Goal: Task Accomplishment & Management: Complete application form

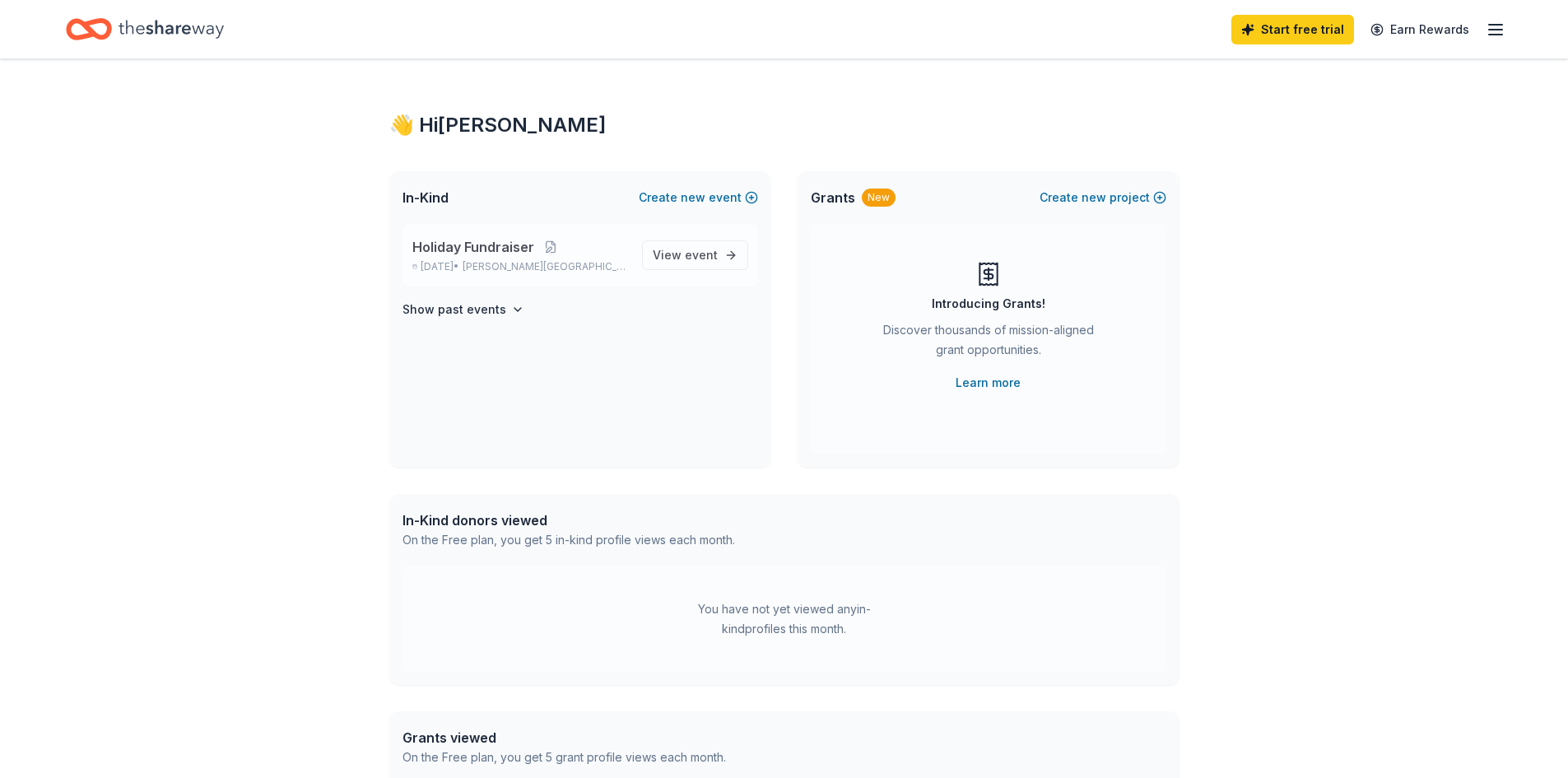
click at [495, 248] on span "Holiday Fundraiser" at bounding box center [473, 247] width 122 height 20
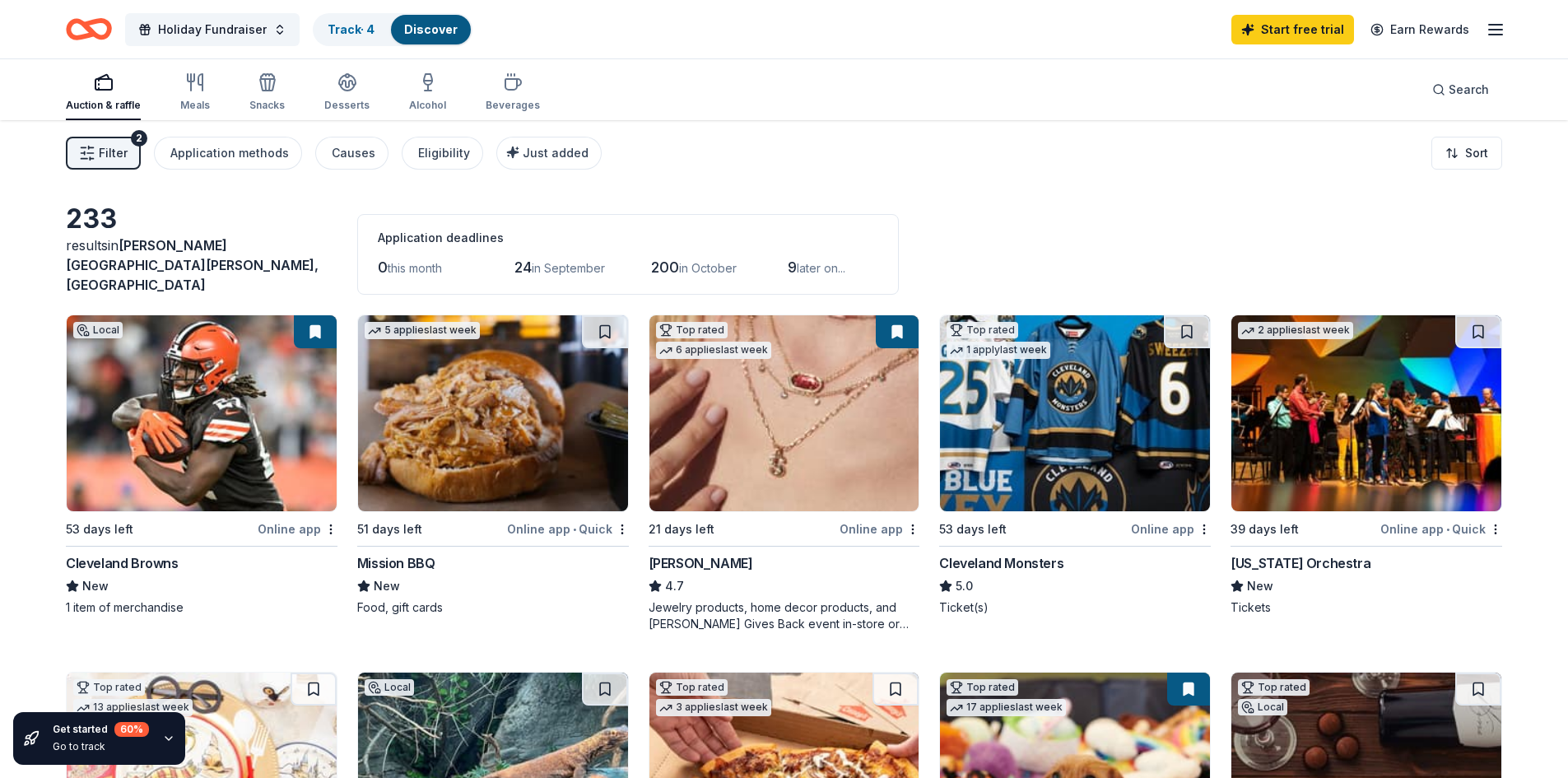
click at [402, 553] on div "Mission BBQ" at bounding box center [396, 563] width 79 height 20
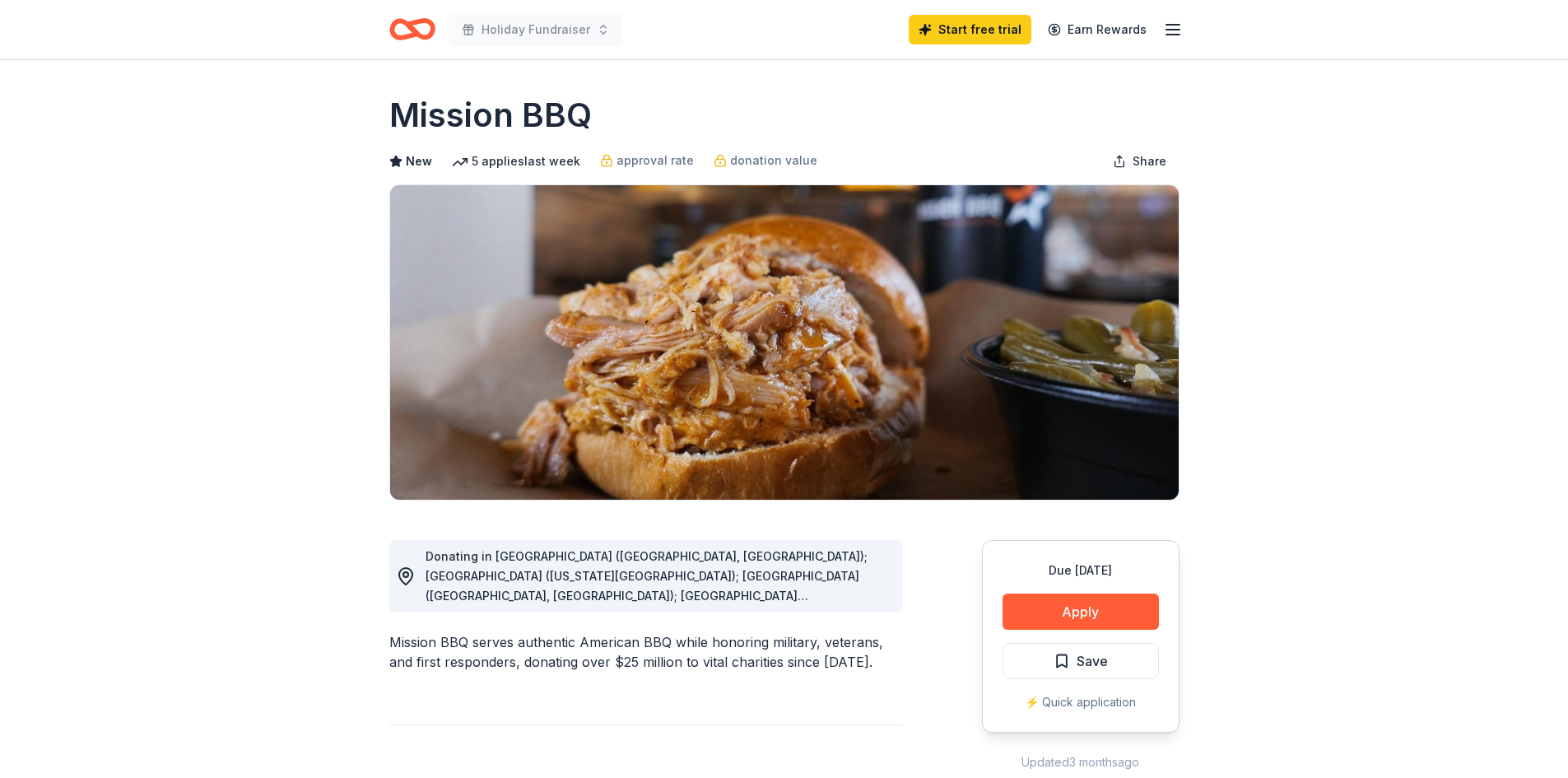
click at [881, 580] on div "Donating in AZ (Paradise Valley, Surprise); CO (Colorado Springs); CT (Orange, …" at bounding box center [657, 576] width 464 height 60
click at [1088, 609] on button "Apply" at bounding box center [1080, 612] width 156 height 36
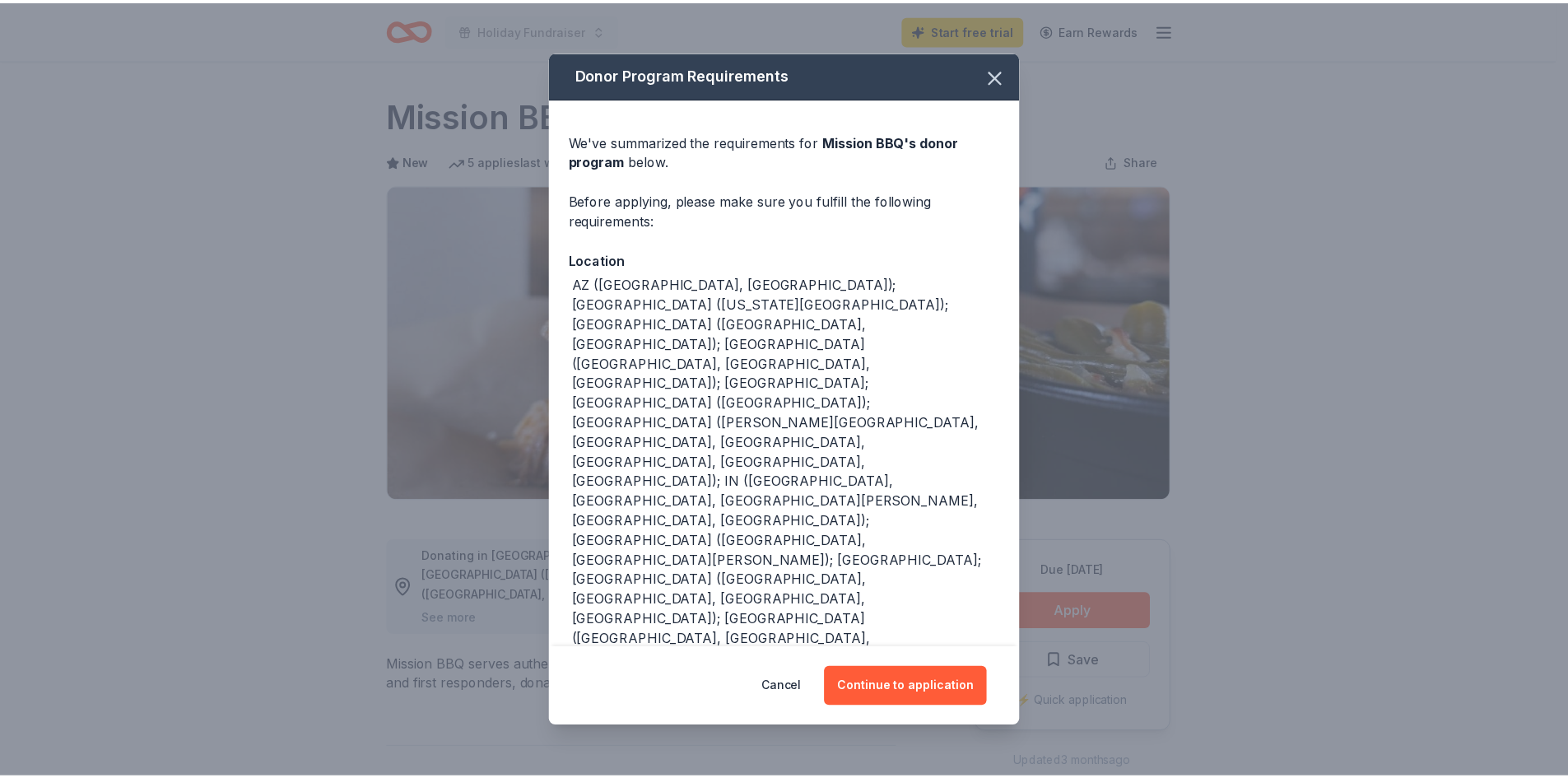
scroll to position [35, 0]
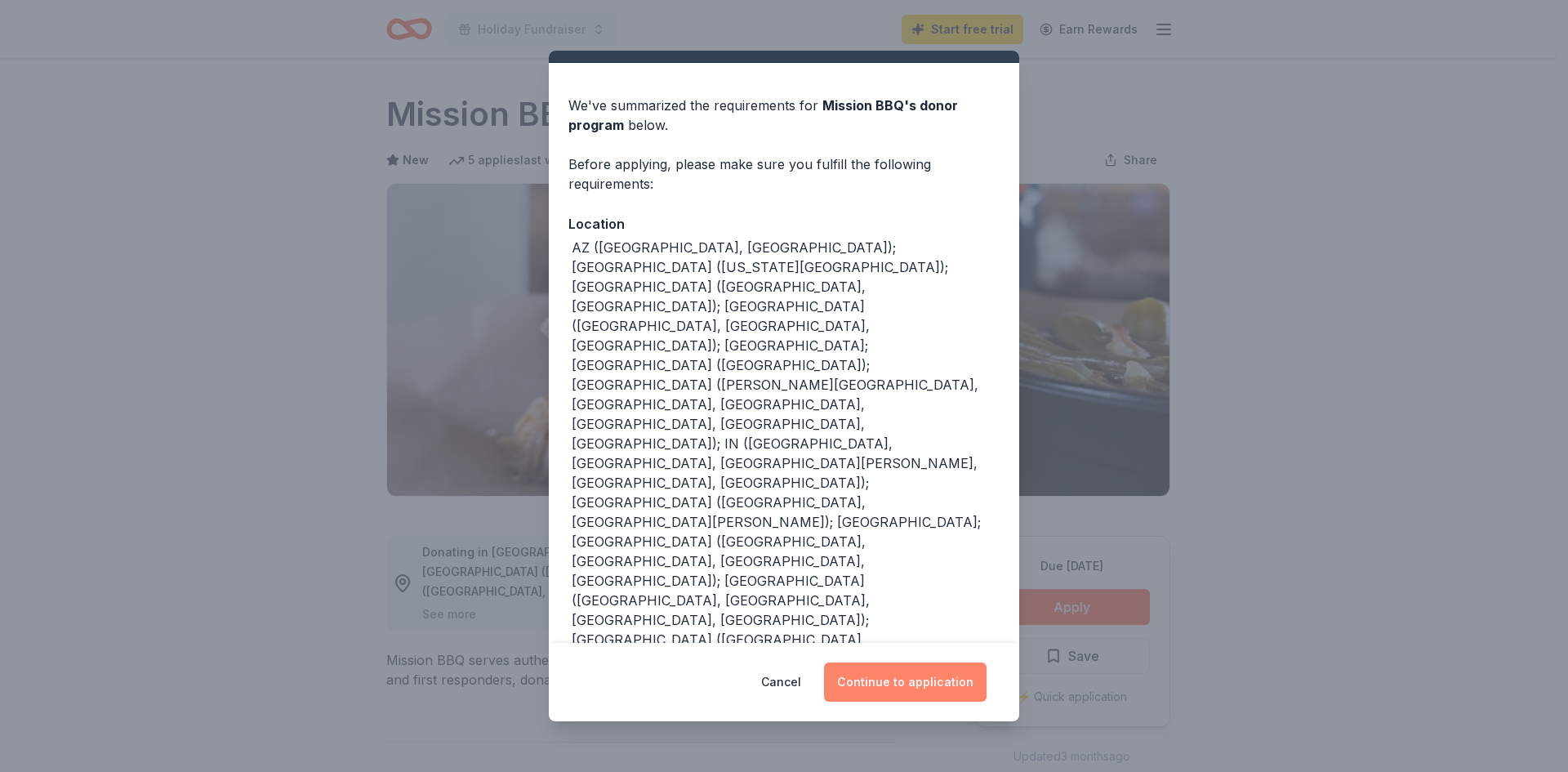
click at [924, 683] on button "Continue to application" at bounding box center [905, 682] width 162 height 39
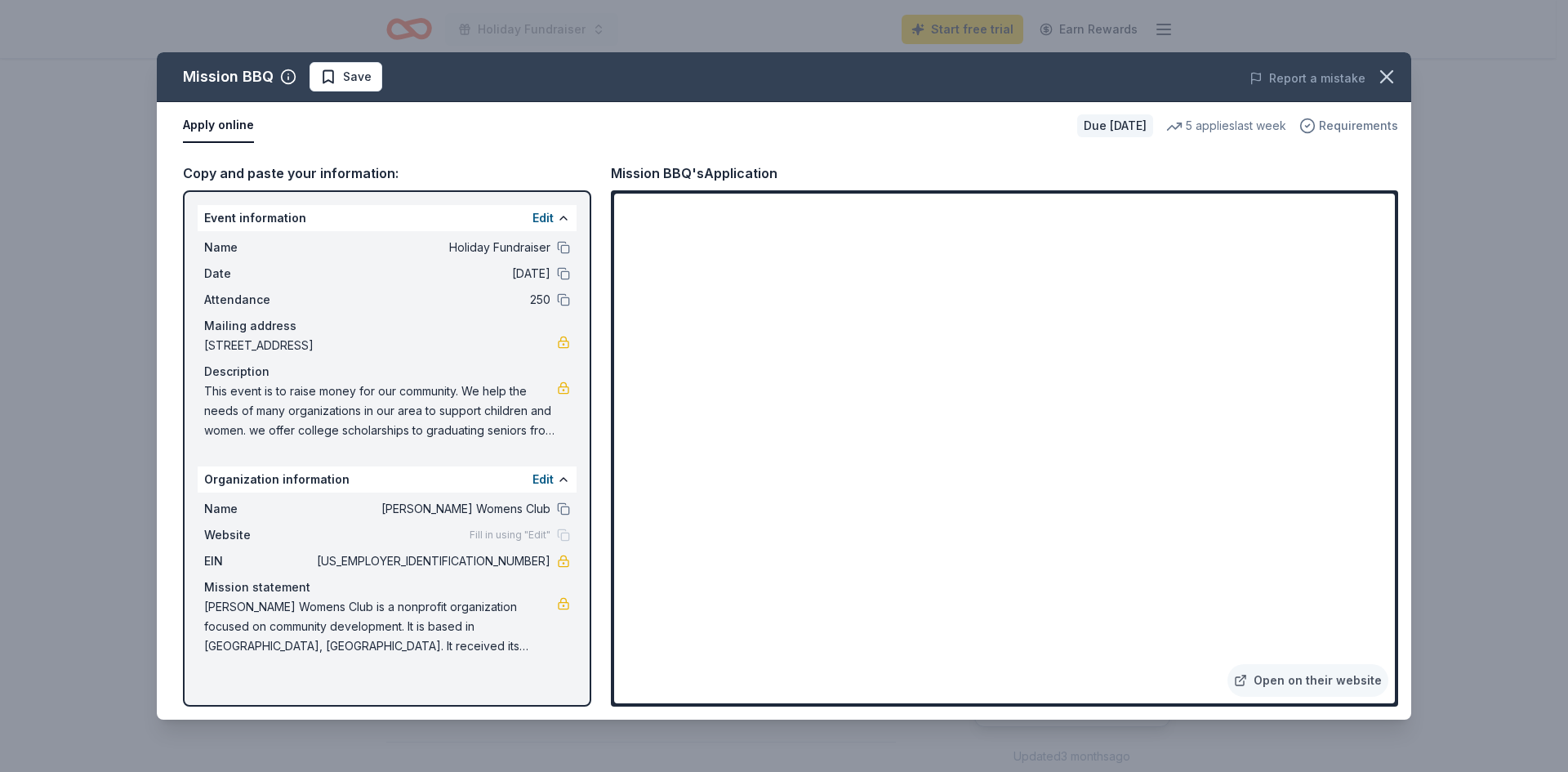
click at [1363, 125] on span "Requirements" at bounding box center [1358, 126] width 80 height 20
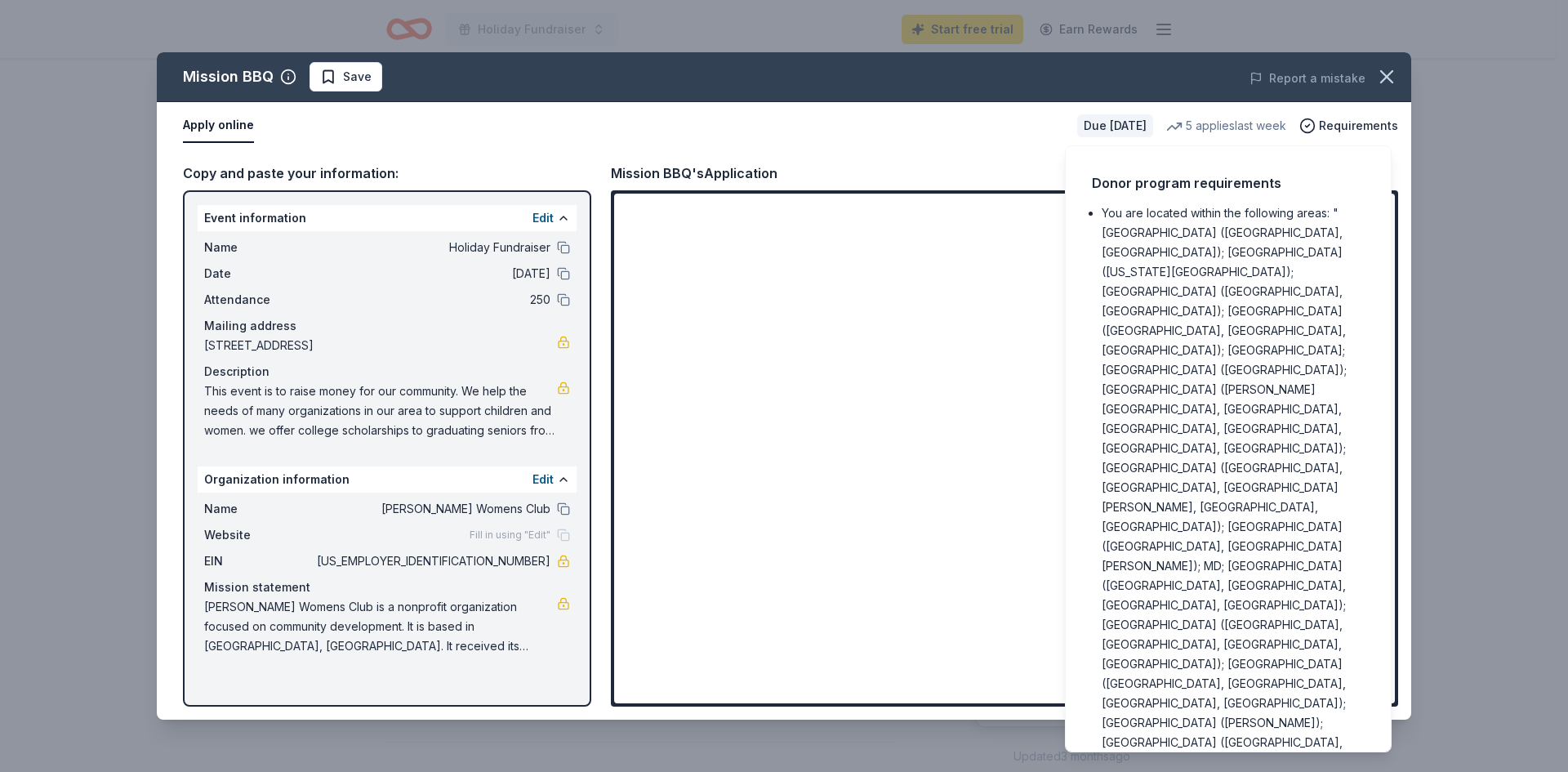
click at [949, 146] on div "Apply online Due in 51 days 5 applies last week Requirements" at bounding box center [784, 126] width 1255 height 48
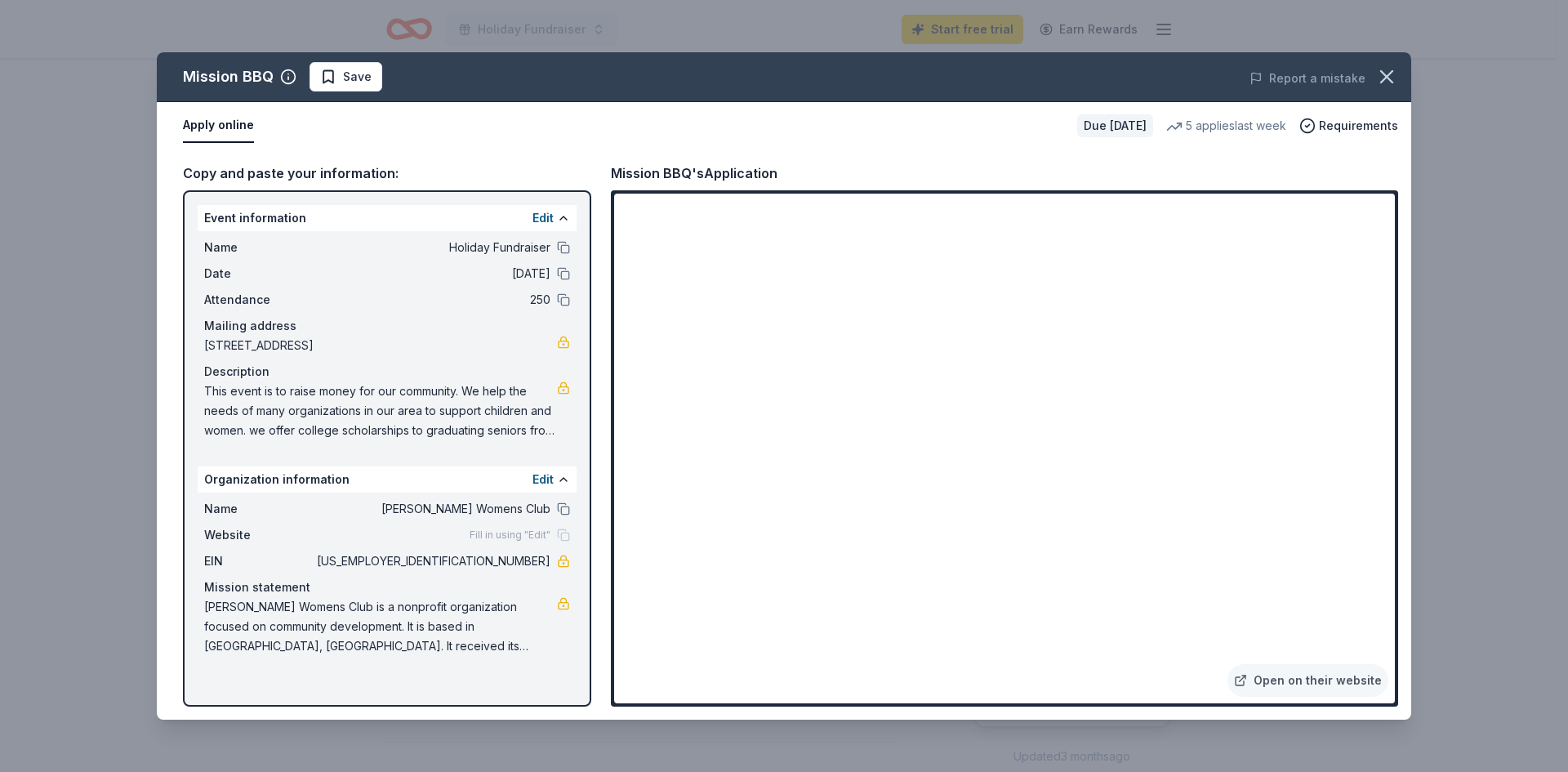
drag, startPoint x: 503, startPoint y: 194, endPoint x: 391, endPoint y: 228, distance: 117.0
click at [391, 228] on div "Event information Edit" at bounding box center [387, 218] width 379 height 26
click at [1386, 74] on icon "button" at bounding box center [1387, 77] width 23 height 23
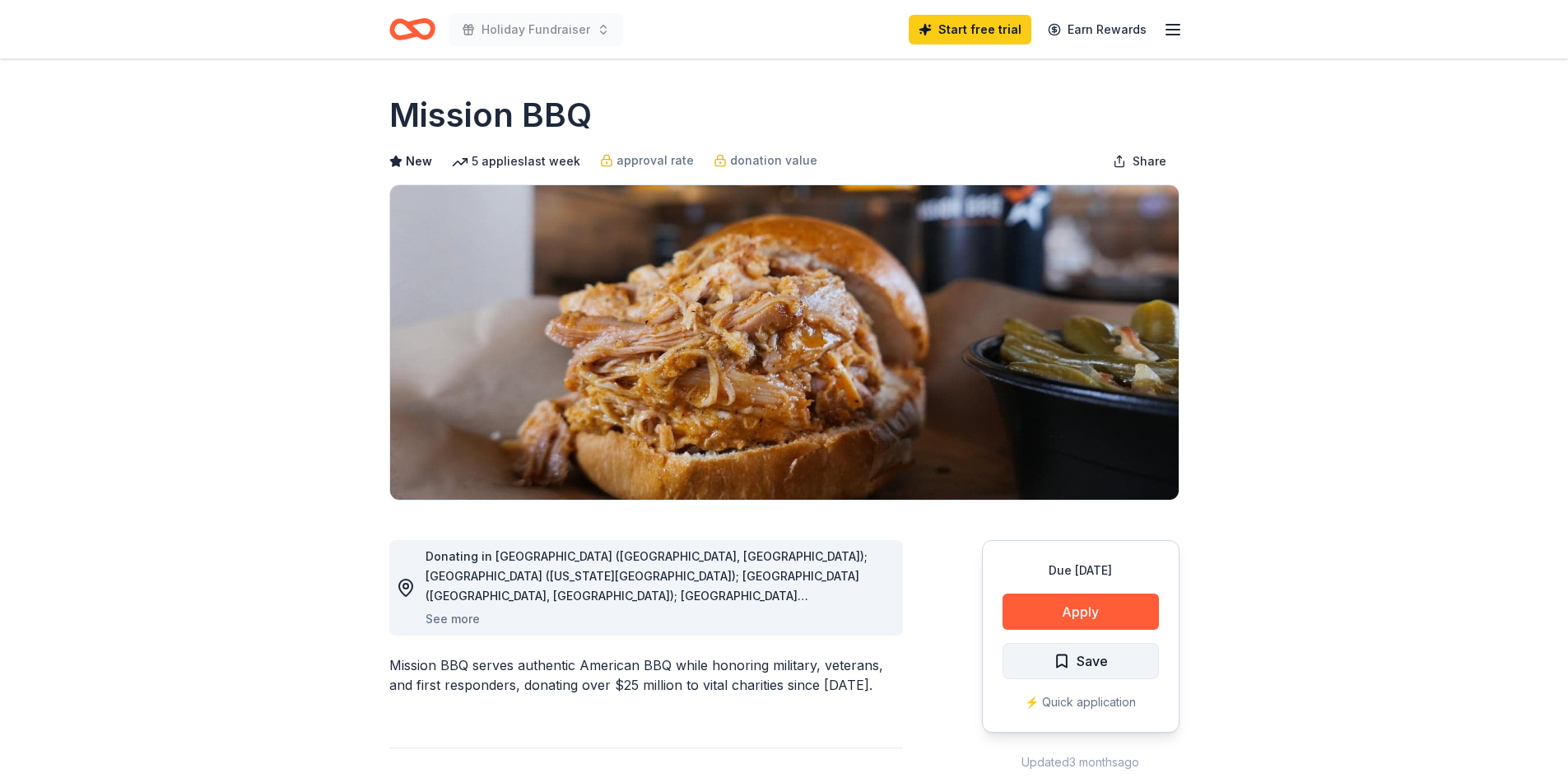
click at [1073, 660] on span "Save" at bounding box center [1081, 661] width 55 height 21
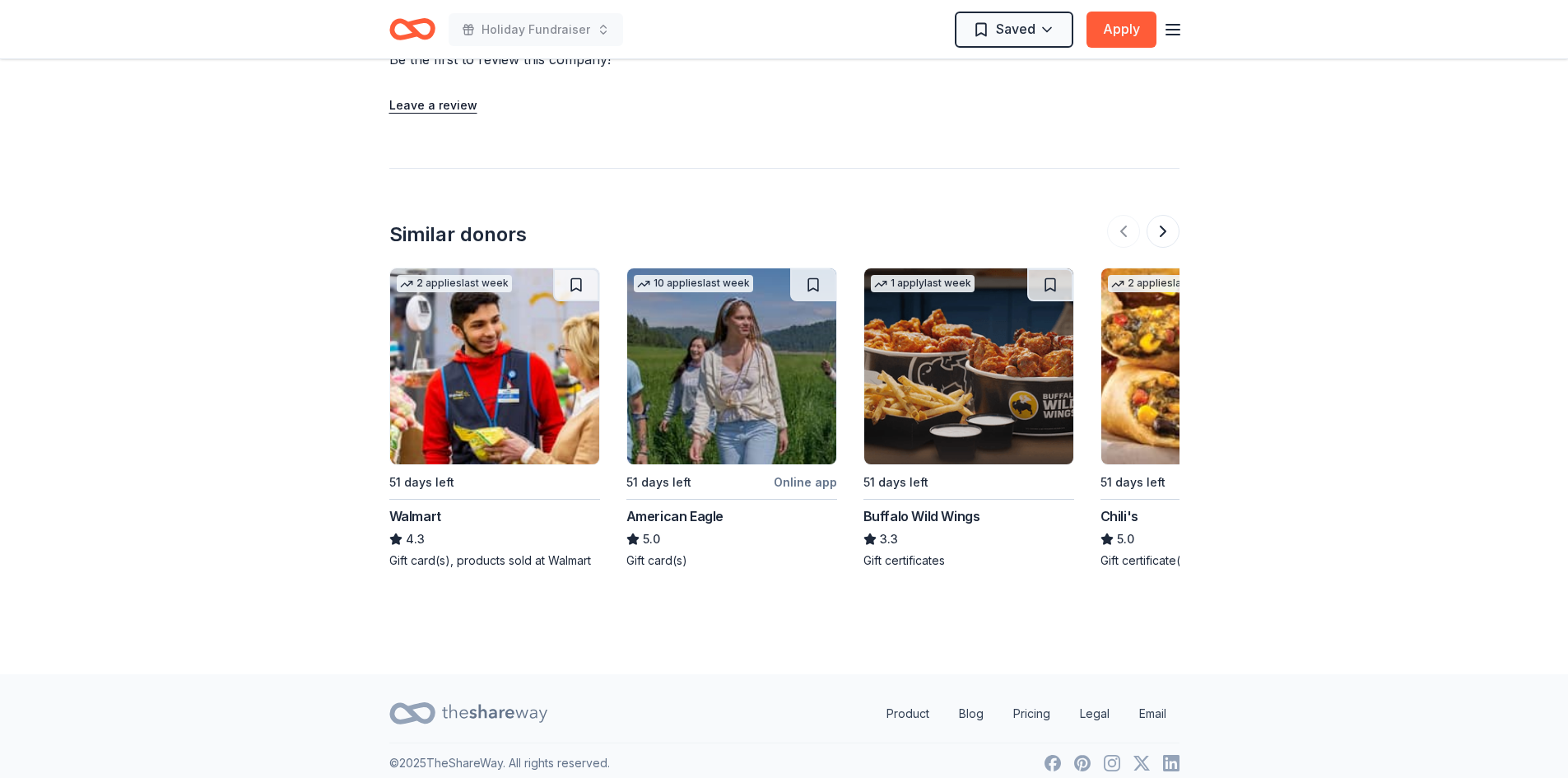
scroll to position [1646, 0]
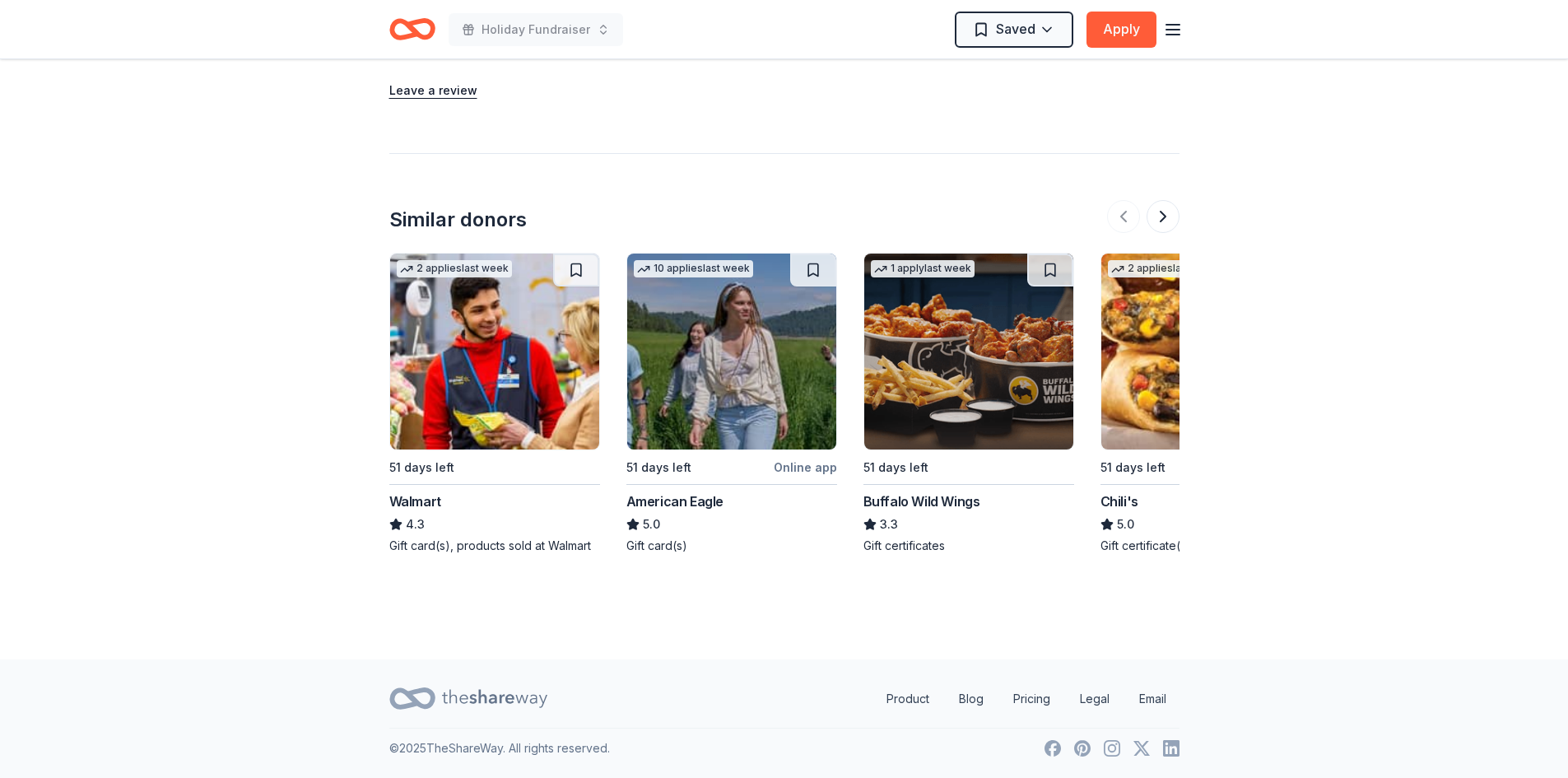
click at [476, 412] on img at bounding box center [495, 351] width 209 height 196
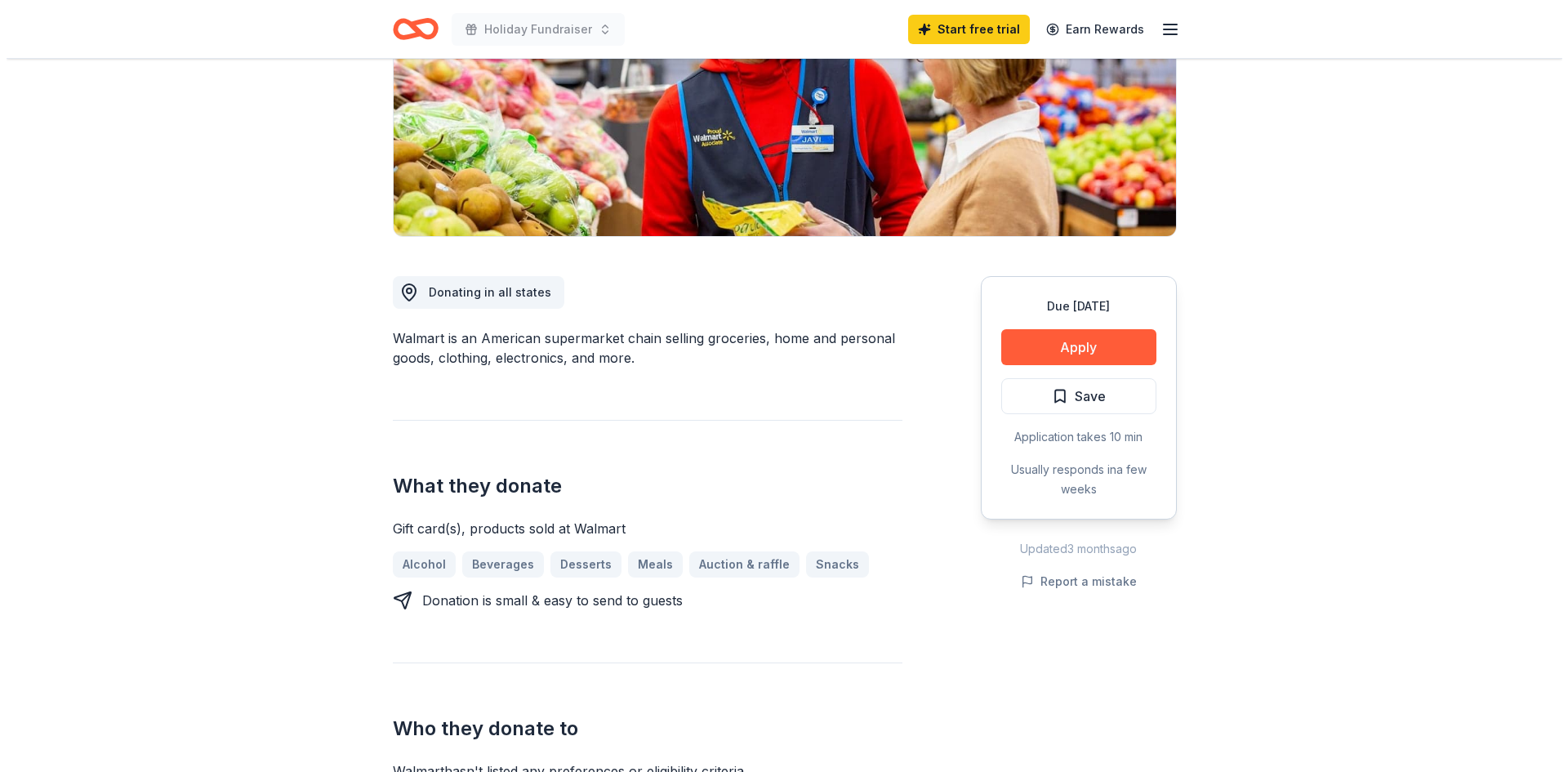
scroll to position [82, 0]
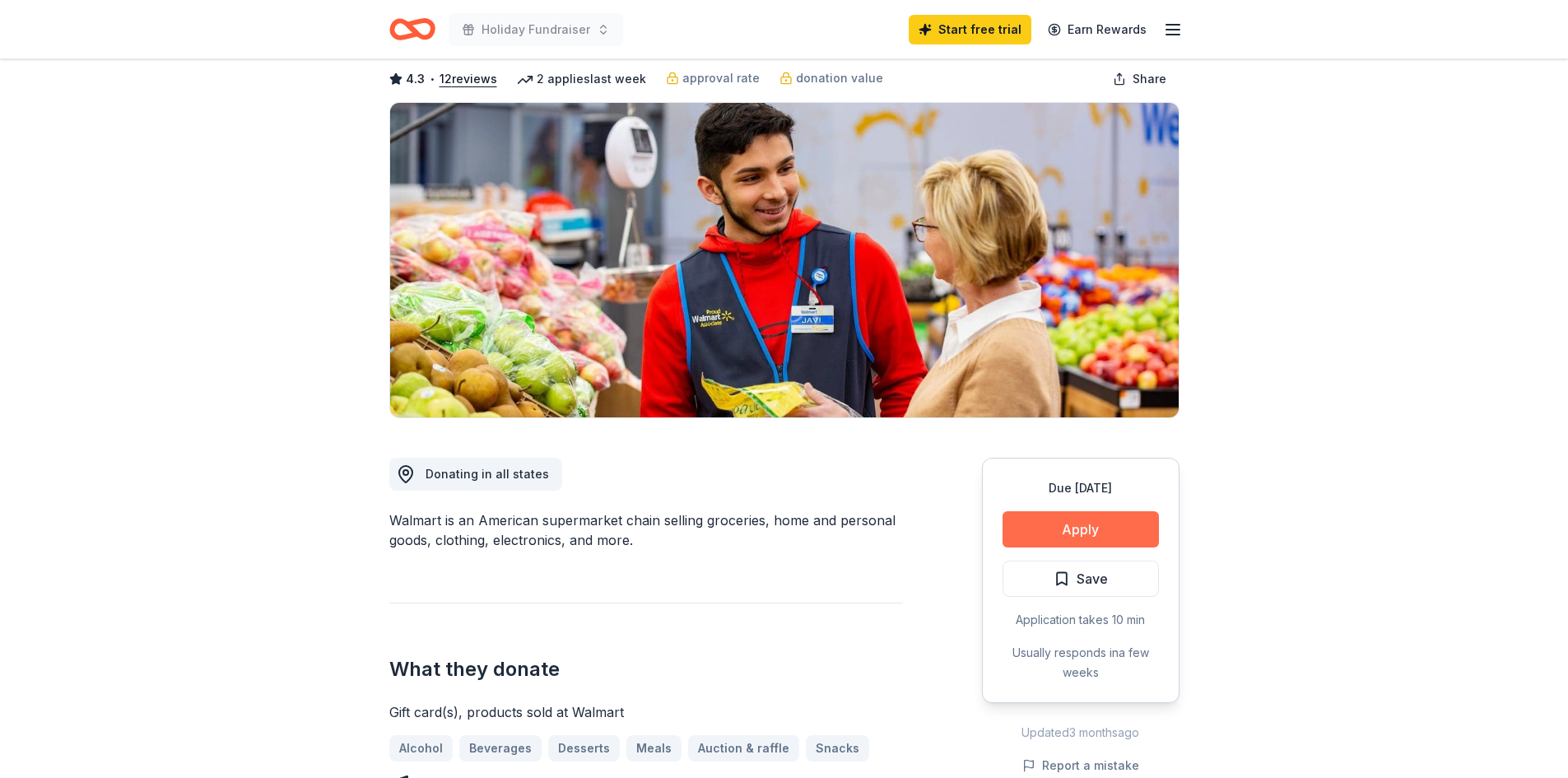
click at [1078, 525] on button "Apply" at bounding box center [1080, 529] width 156 height 36
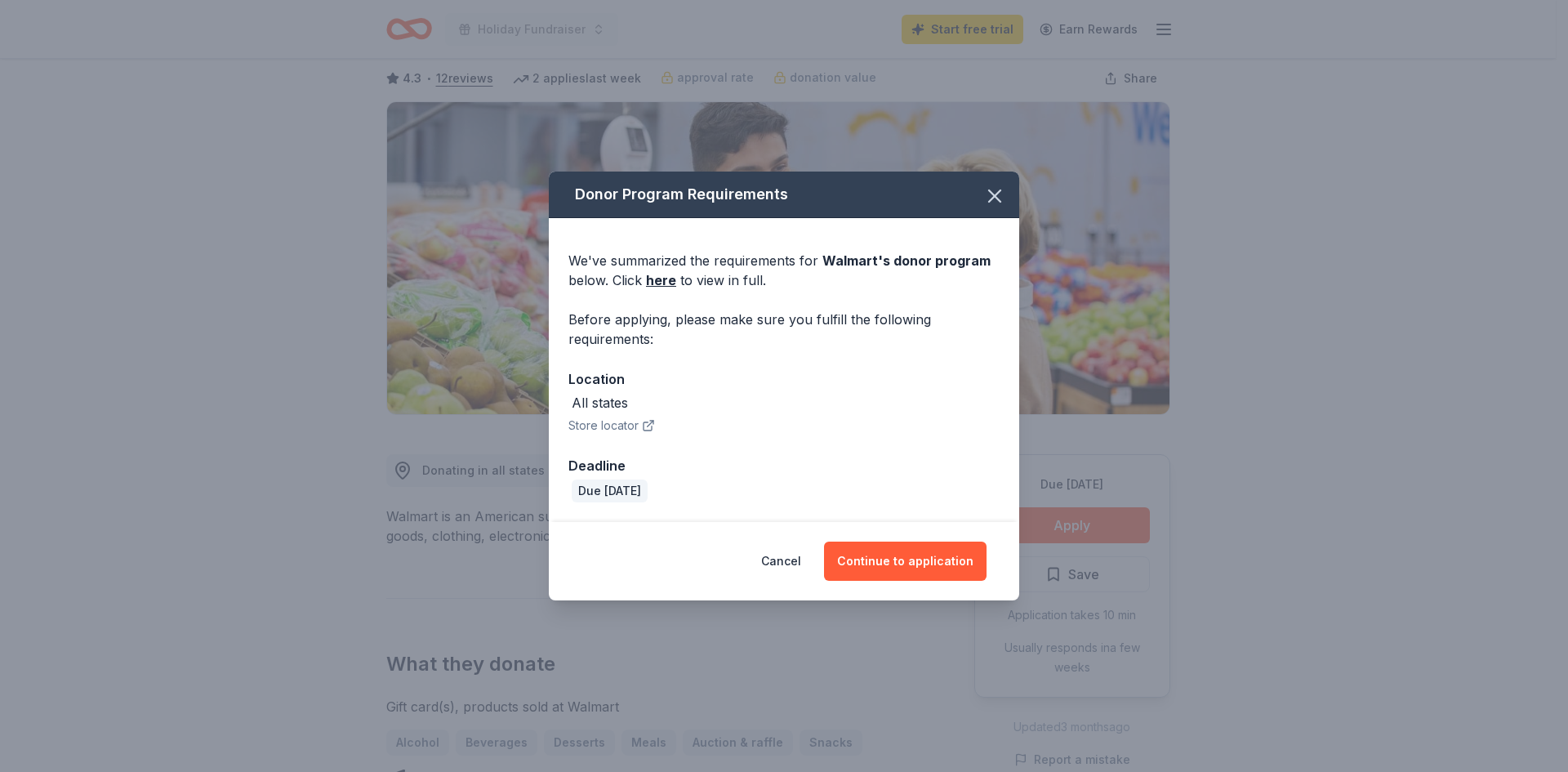
click at [619, 426] on button "Store locator" at bounding box center [612, 426] width 87 height 20
click at [903, 557] on button "Continue to application" at bounding box center [905, 561] width 162 height 39
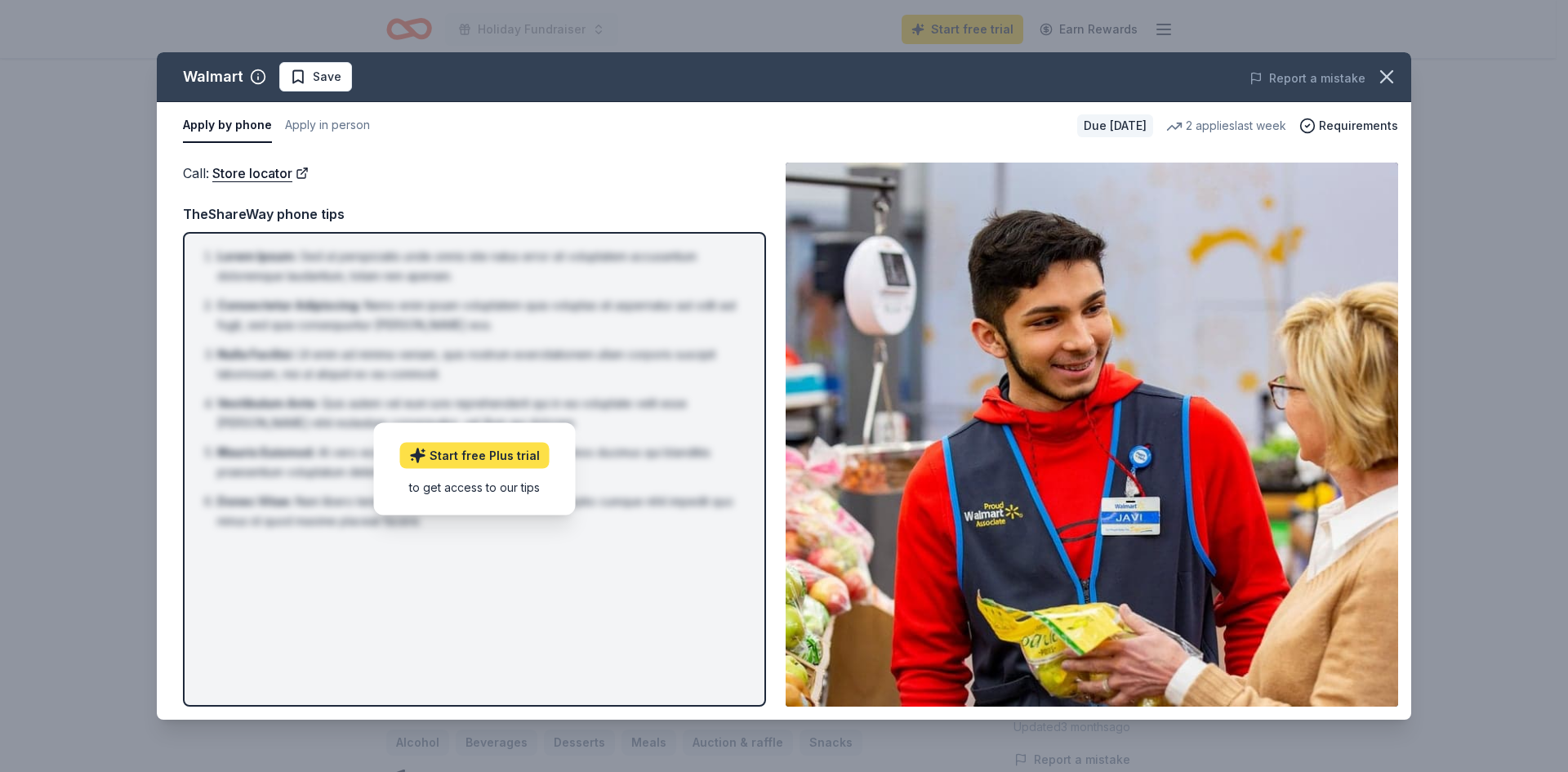
click at [474, 456] on link "Start free Plus trial" at bounding box center [475, 455] width 149 height 26
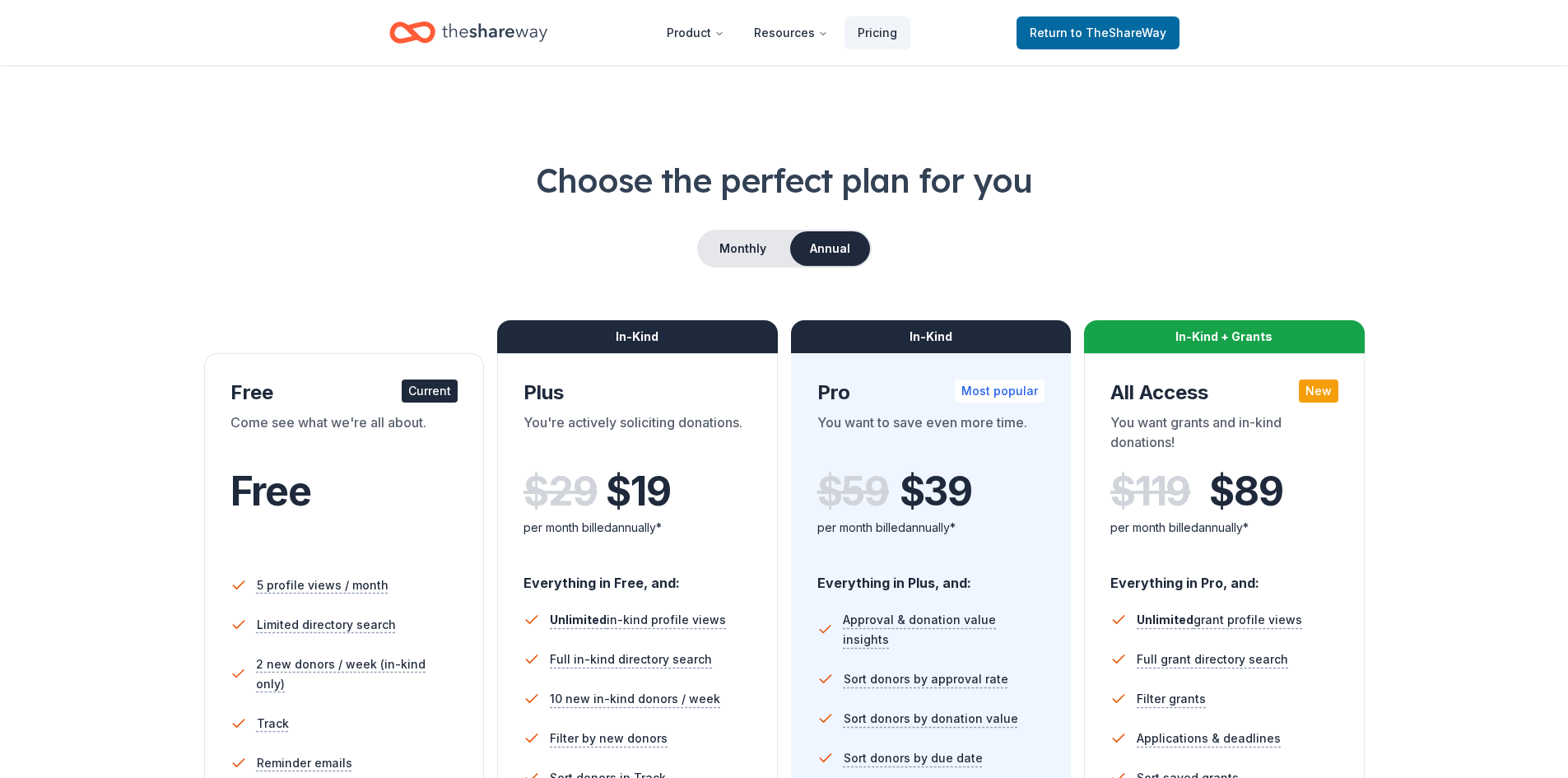
click at [389, 450] on div "Come see what we're all about." at bounding box center [345, 436] width 228 height 46
click at [1082, 37] on span "to TheShareWay" at bounding box center [1118, 32] width 95 height 14
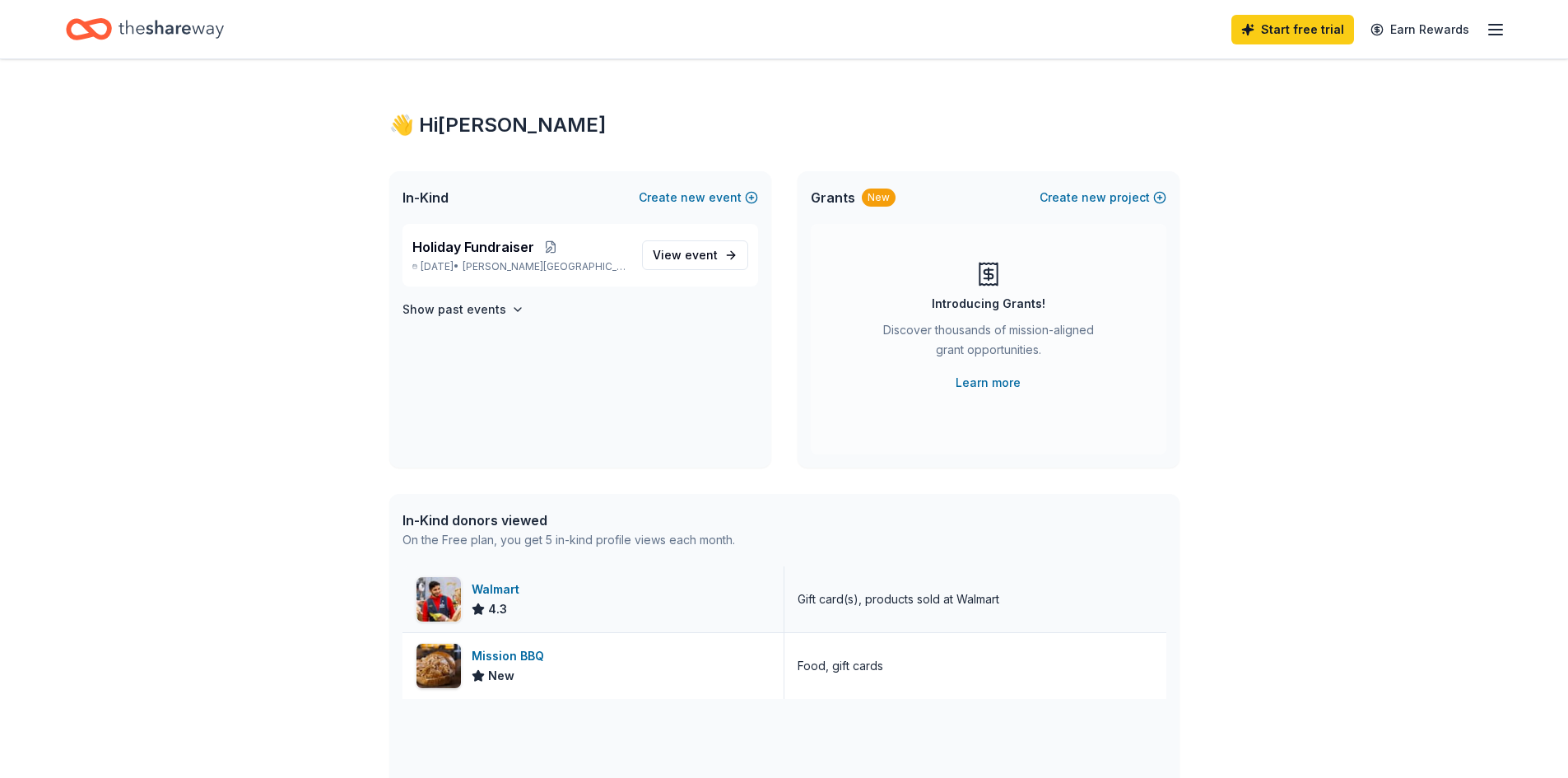
click at [612, 573] on div "Walmart 4.3" at bounding box center [594, 599] width 382 height 66
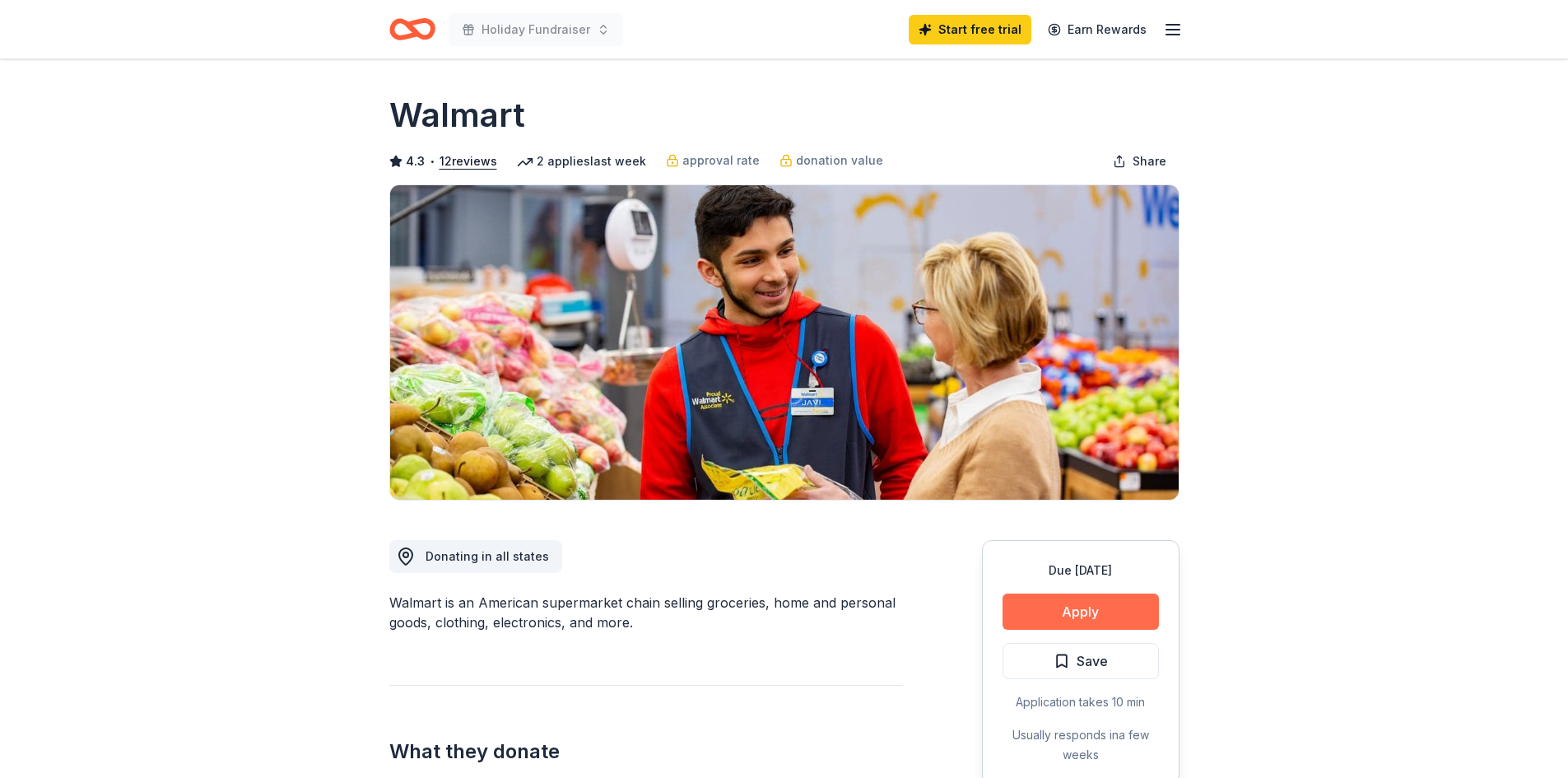
click at [1092, 610] on button "Apply" at bounding box center [1080, 612] width 156 height 36
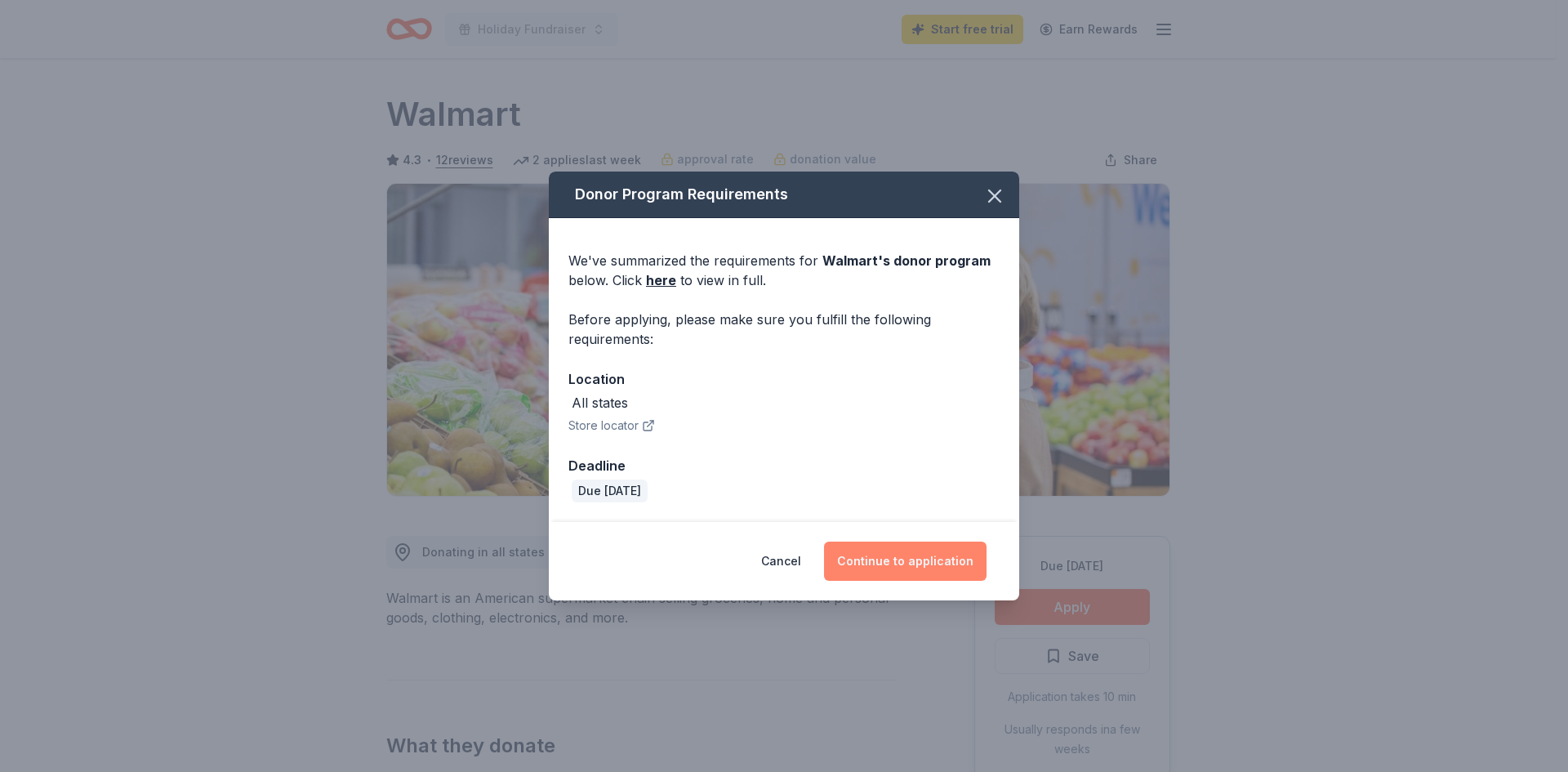
click at [892, 558] on button "Continue to application" at bounding box center [905, 561] width 162 height 39
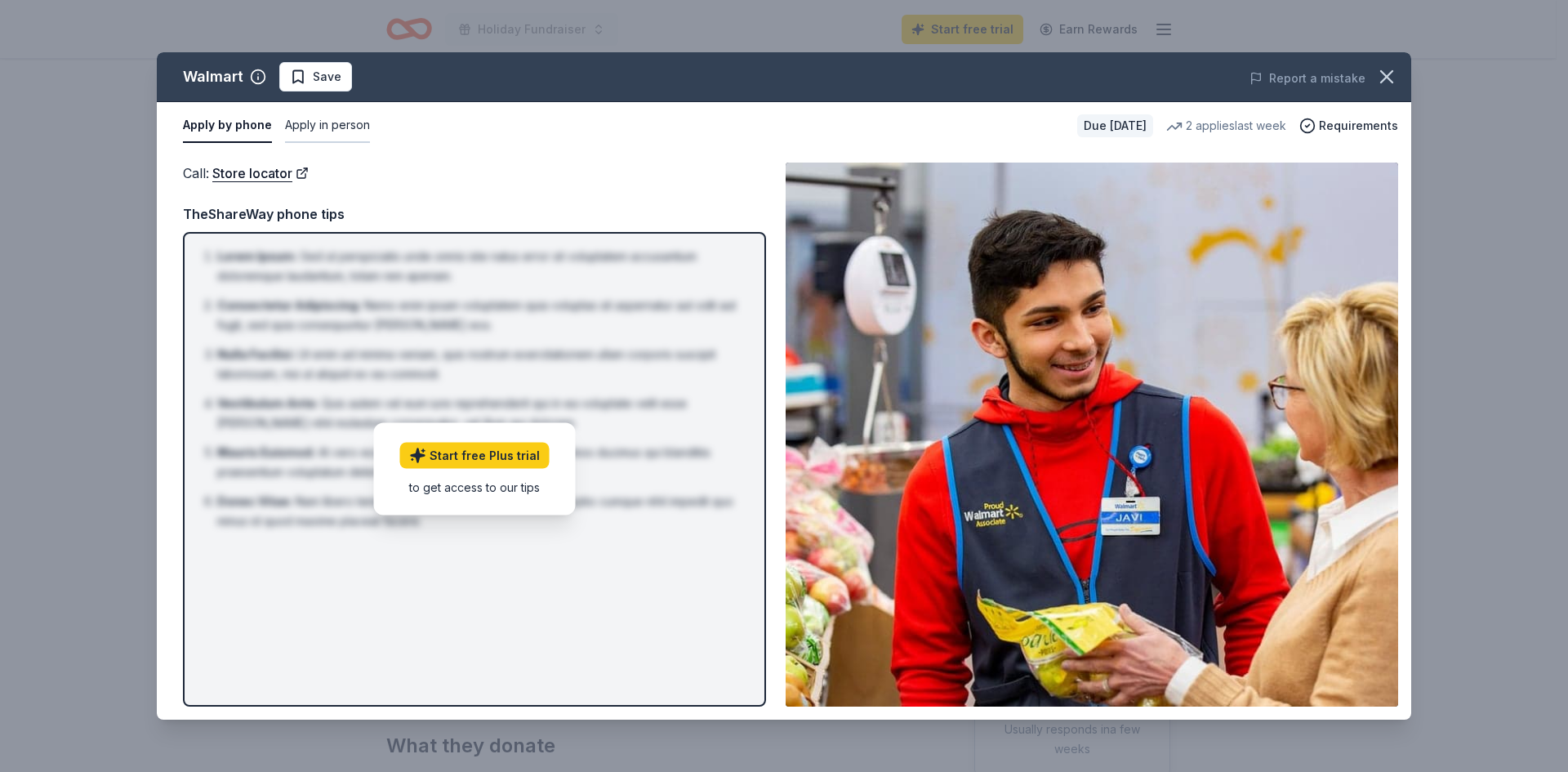
click at [356, 118] on button "Apply in person" at bounding box center [327, 126] width 85 height 34
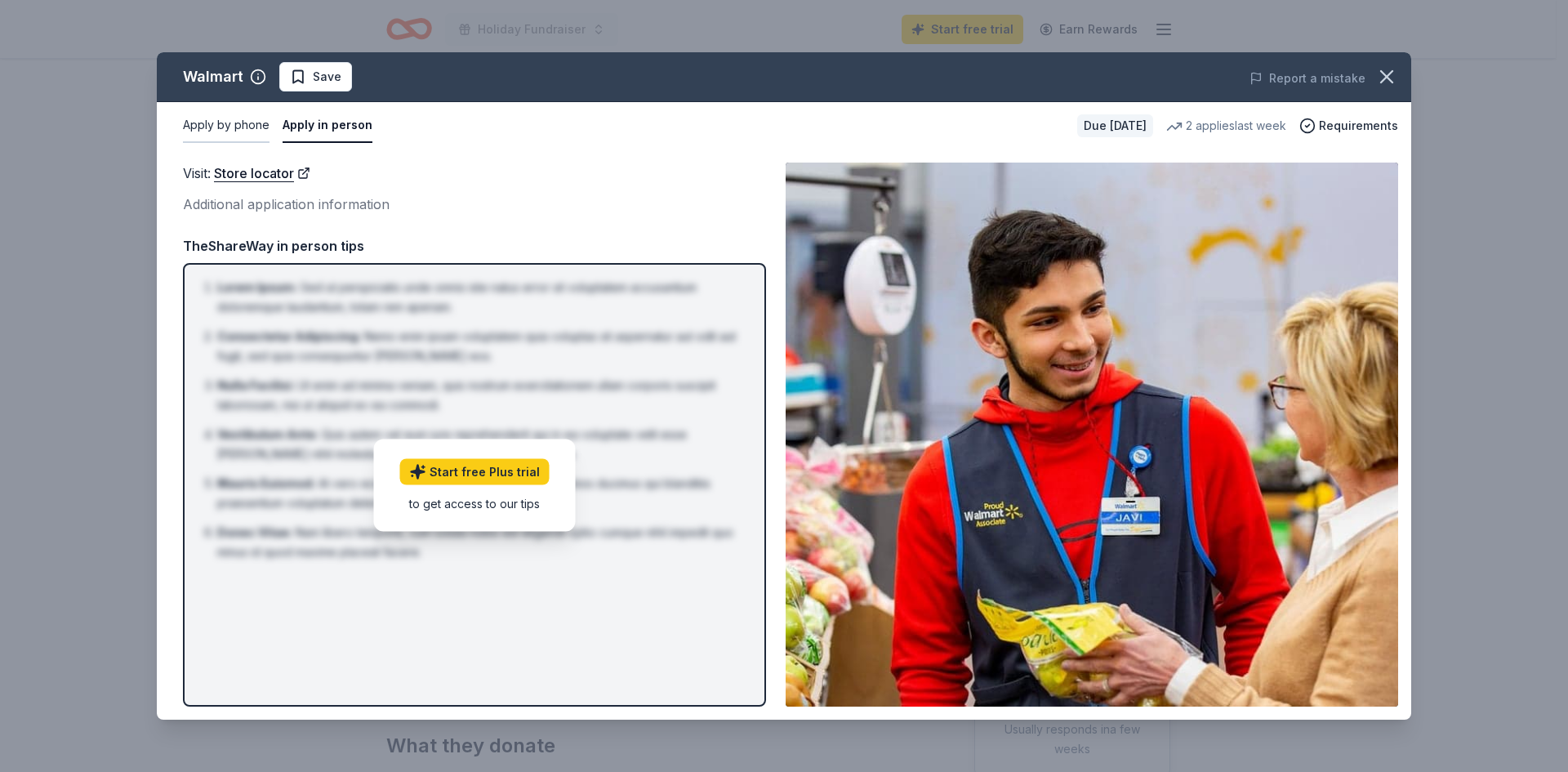
click at [231, 123] on button "Apply by phone" at bounding box center [226, 126] width 87 height 34
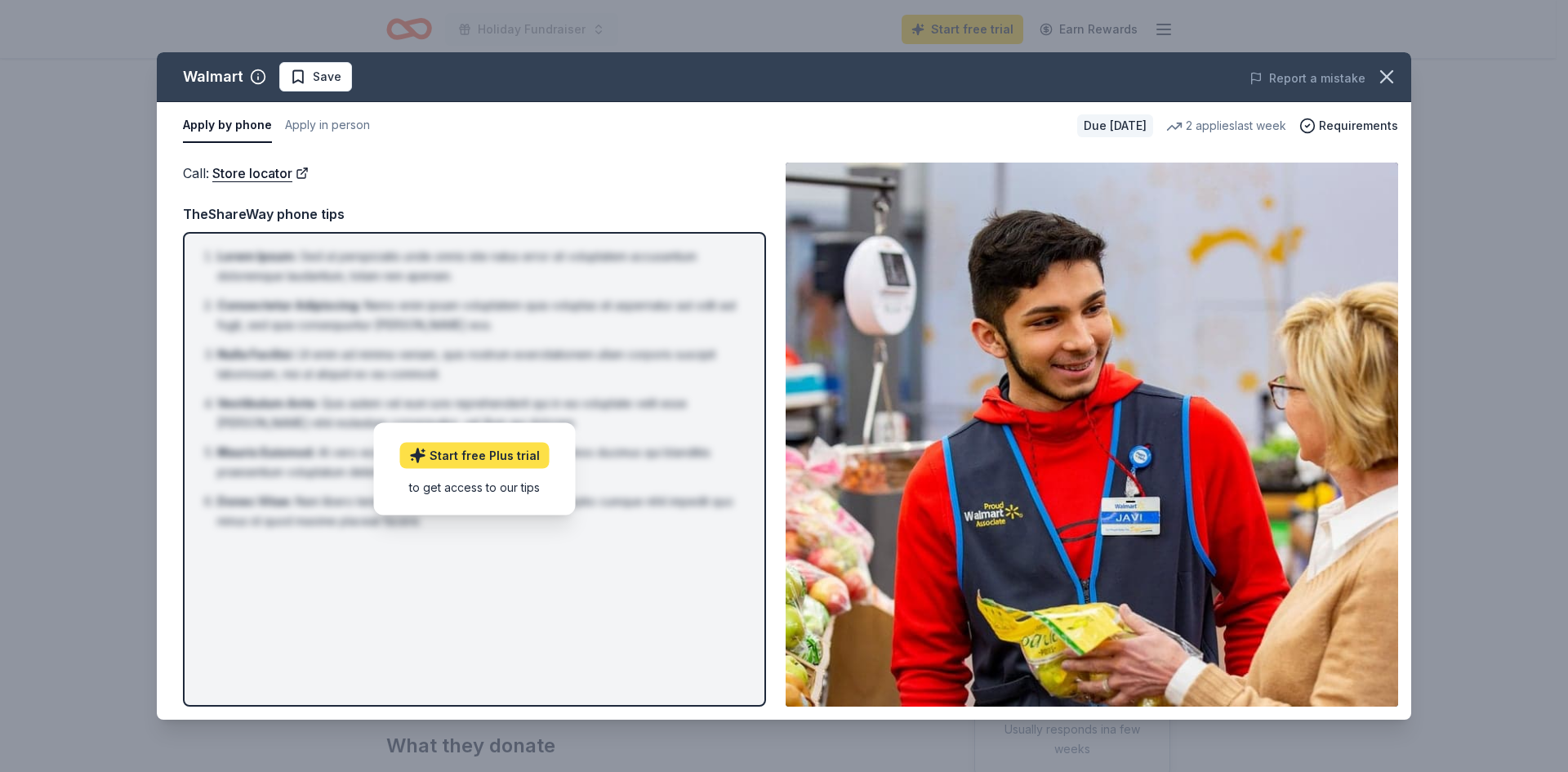
click at [494, 455] on link "Start free Plus trial" at bounding box center [475, 455] width 149 height 26
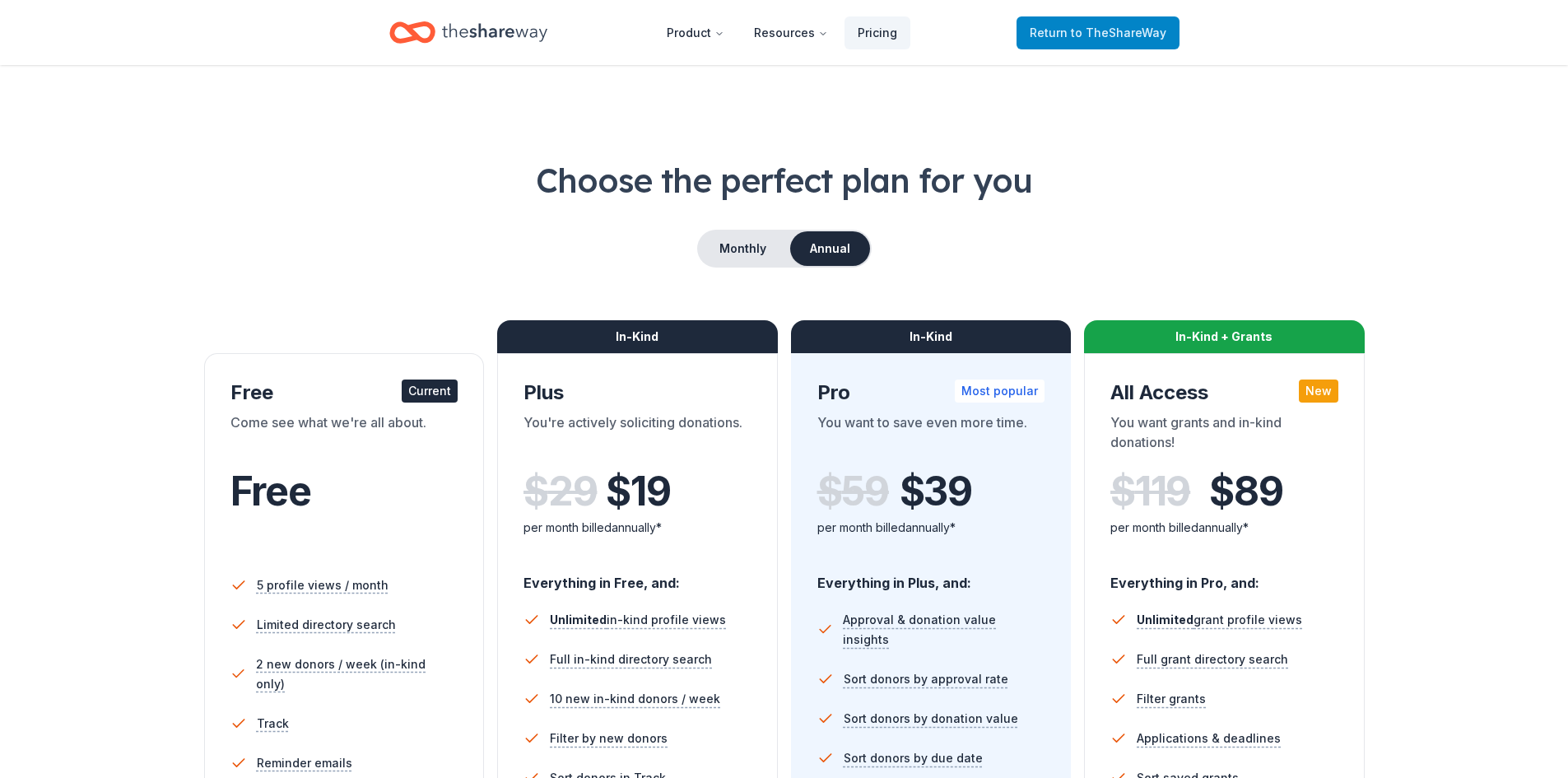
click at [1123, 27] on span "to TheShareWay" at bounding box center [1118, 32] width 95 height 14
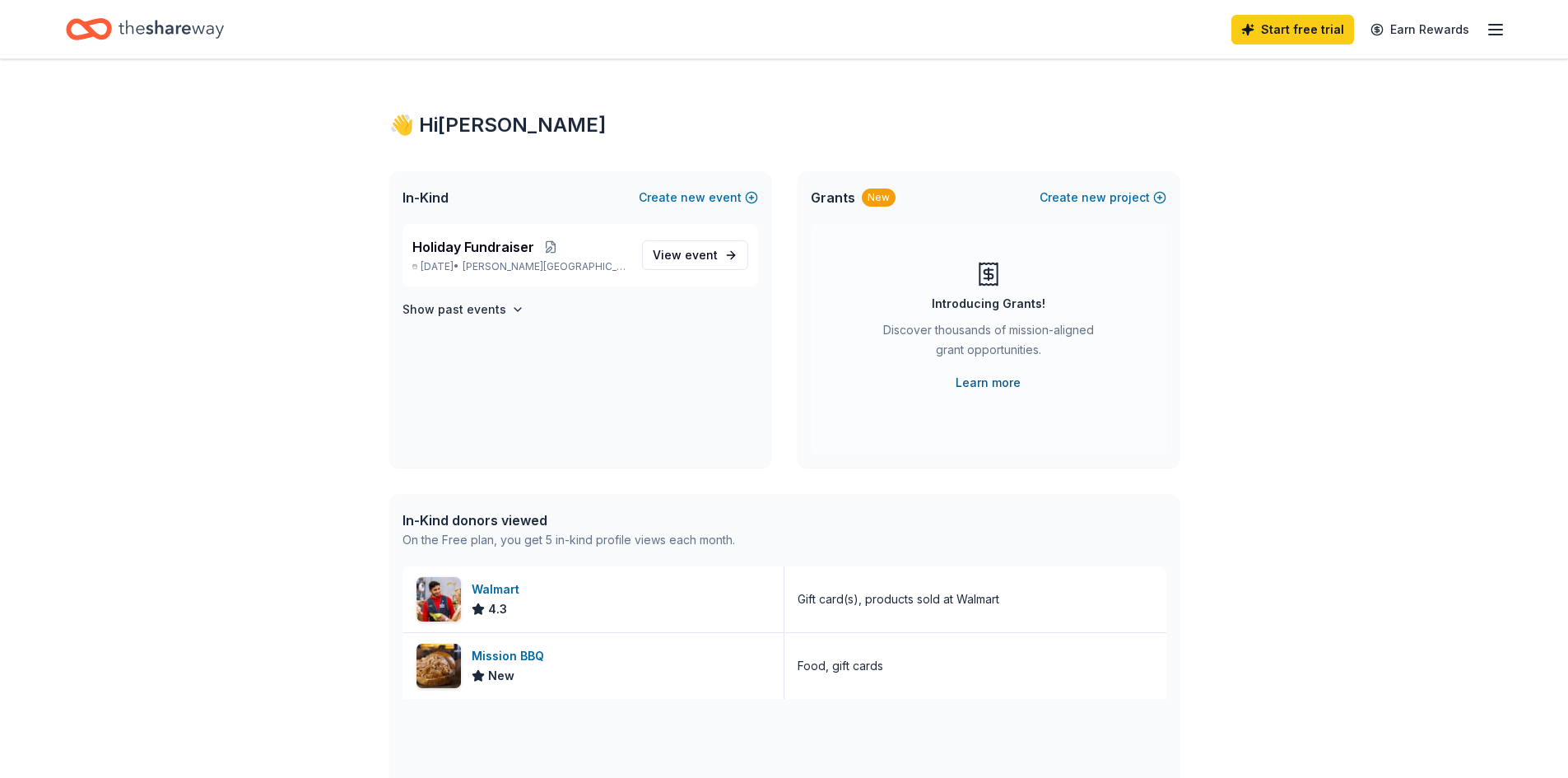
click at [982, 382] on link "Learn more" at bounding box center [988, 383] width 65 height 20
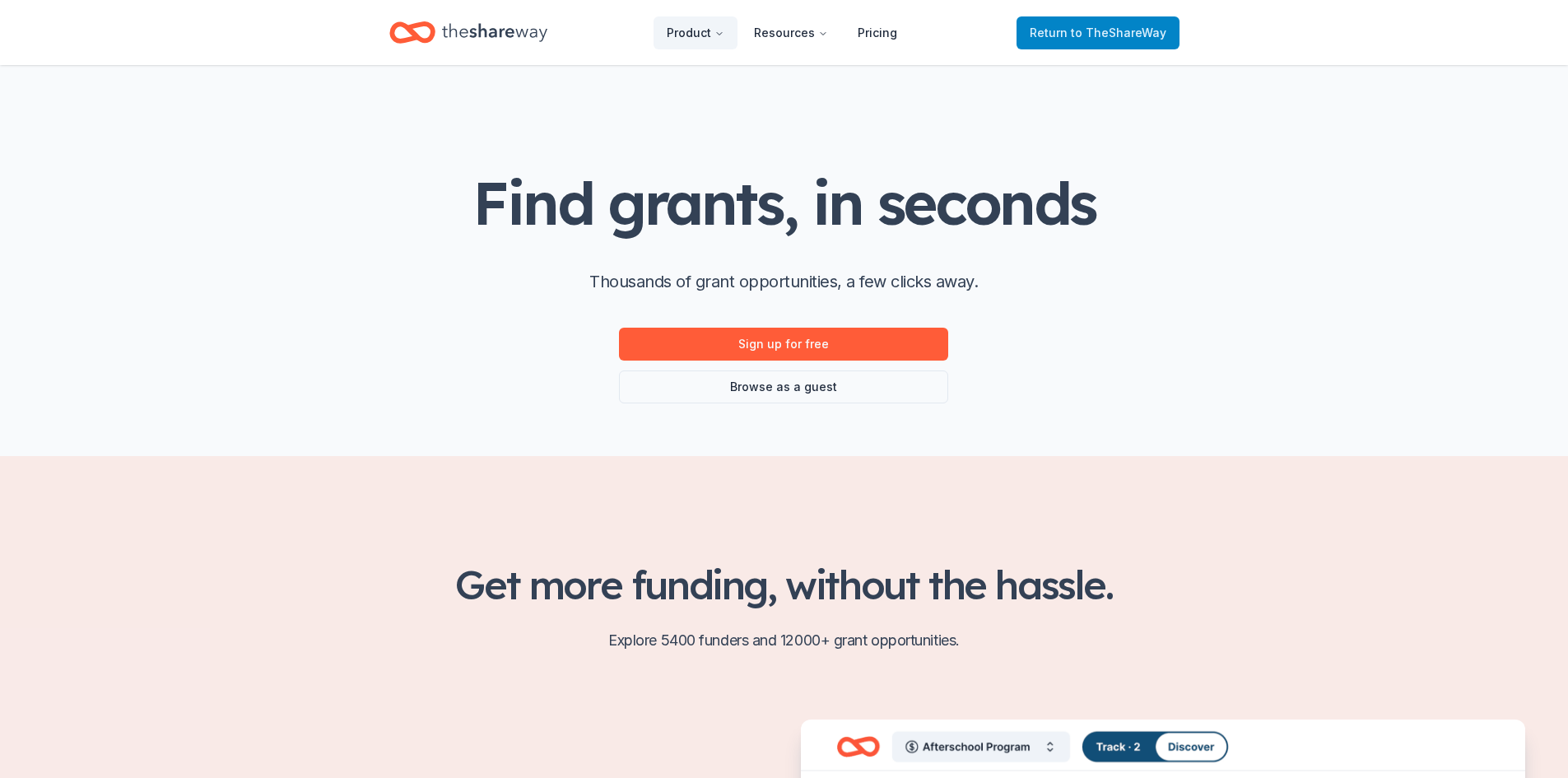
click at [1138, 31] on span "to TheShareWay" at bounding box center [1118, 32] width 95 height 14
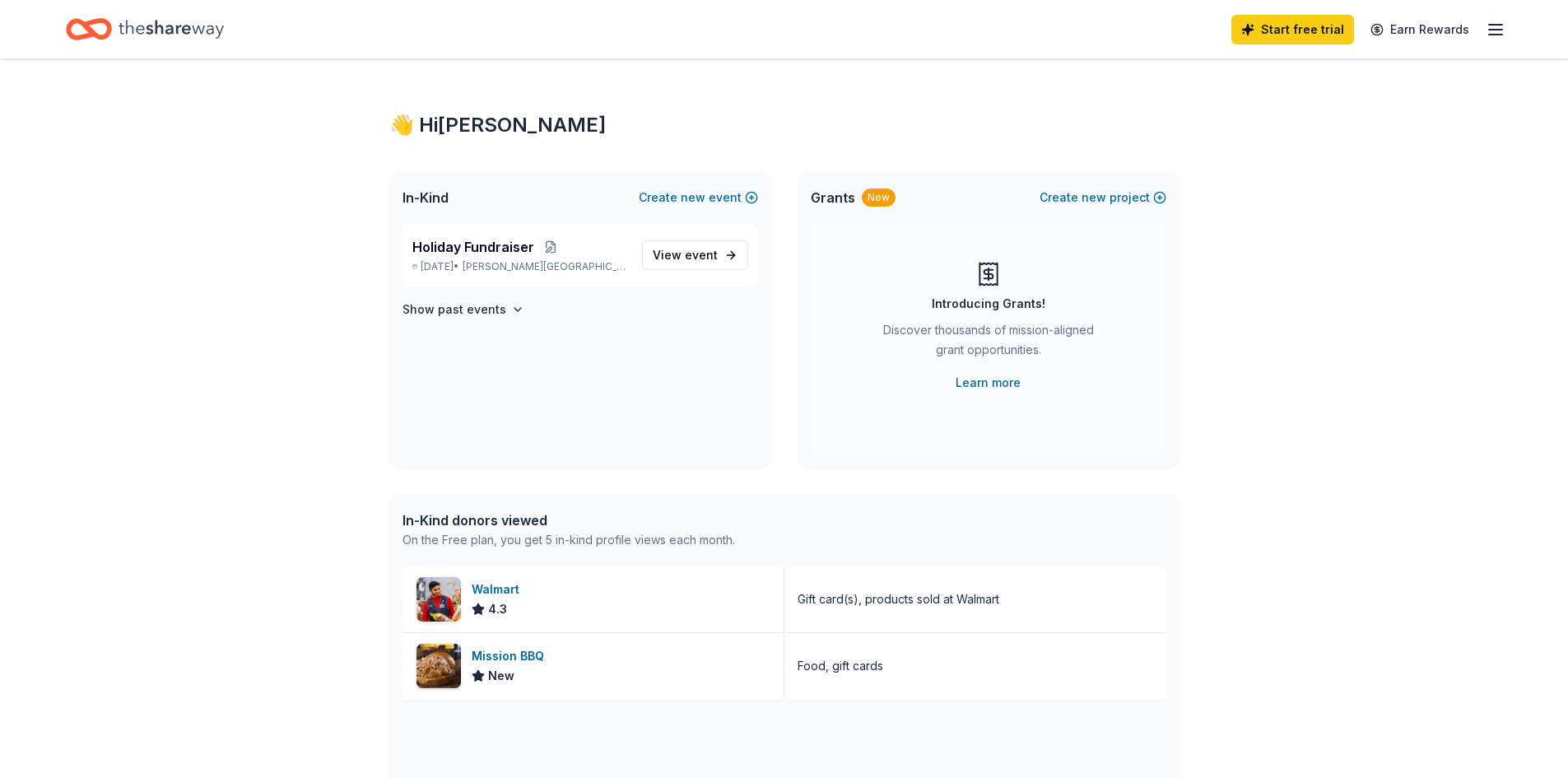
click at [1084, 35] on div "Start free trial Earn Rewards" at bounding box center [784, 29] width 1437 height 39
click at [718, 253] on link "View event" at bounding box center [695, 255] width 106 height 30
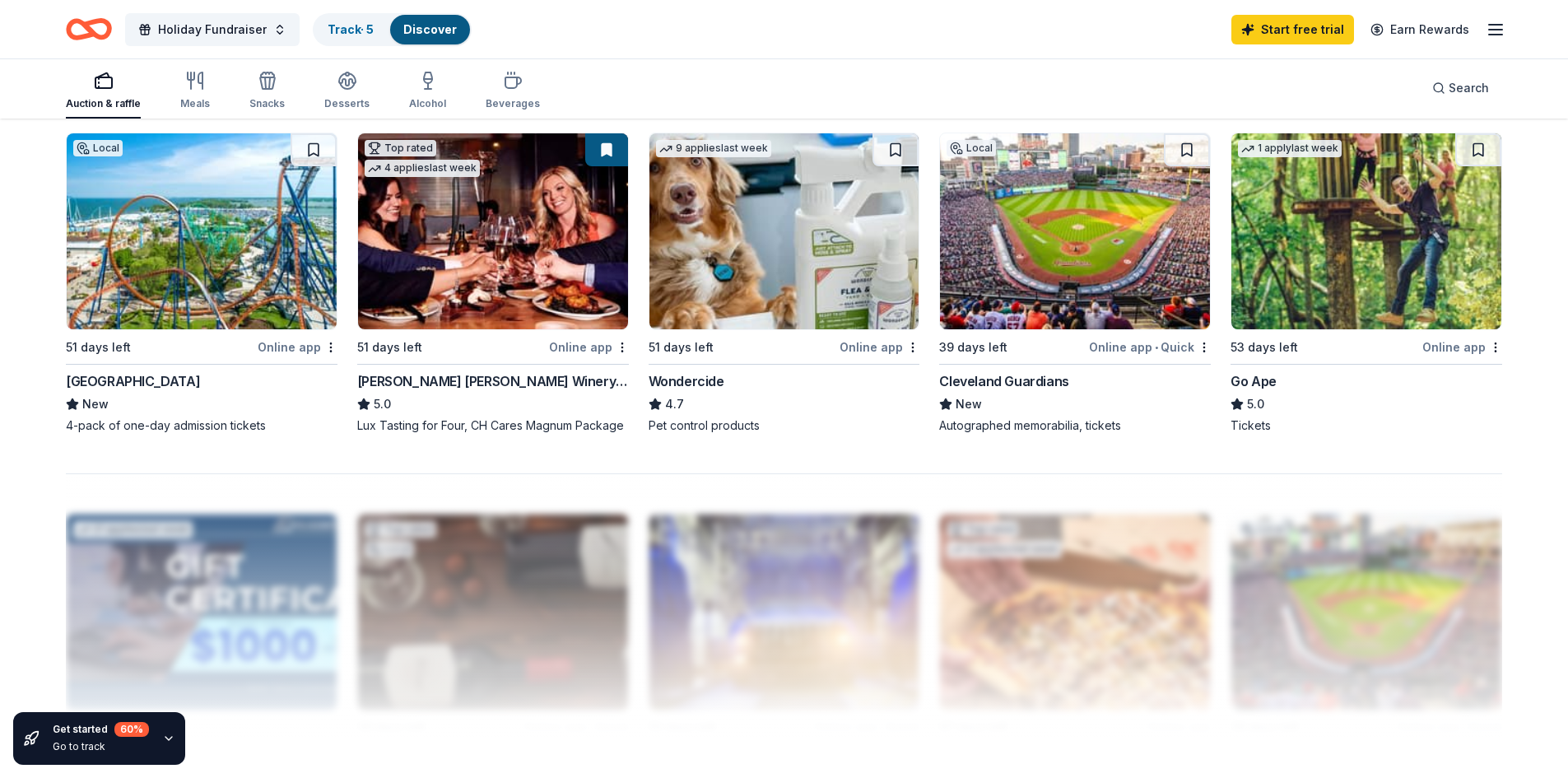
scroll to position [1169, 0]
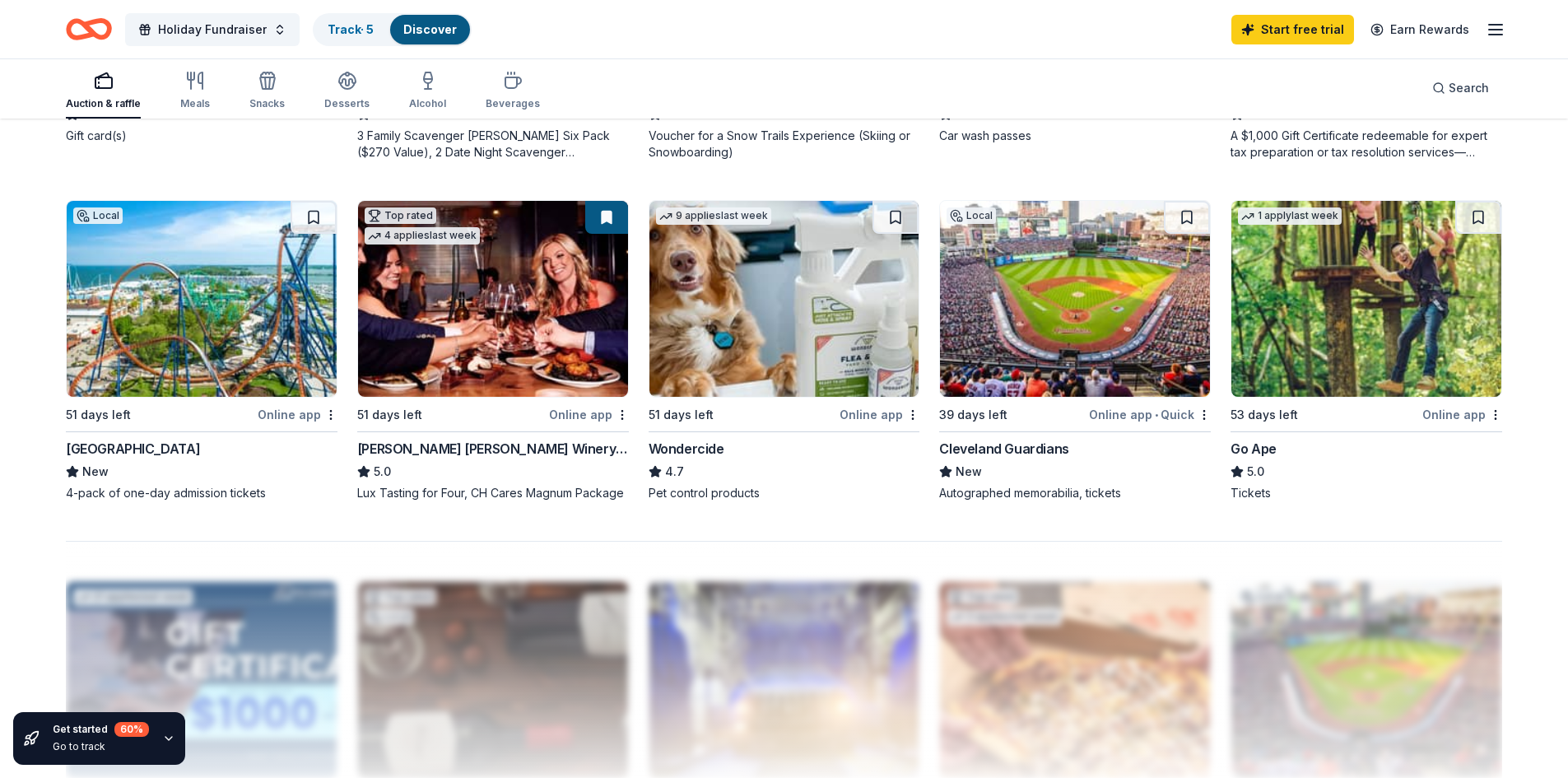
click at [304, 404] on div "Online app" at bounding box center [298, 414] width 80 height 21
click at [1033, 439] on div "Cleveland Guardians" at bounding box center [1004, 449] width 129 height 20
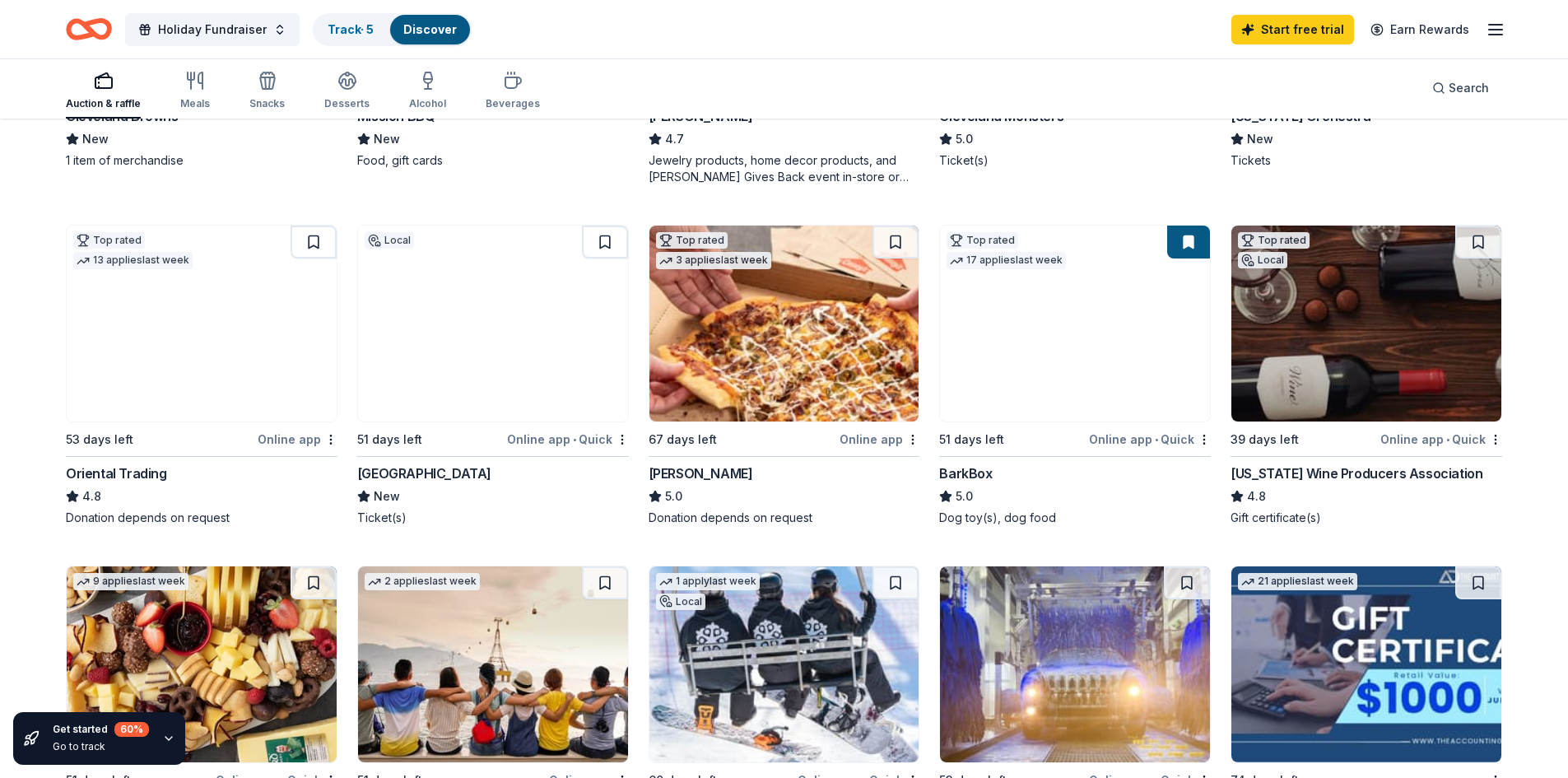
scroll to position [429, 0]
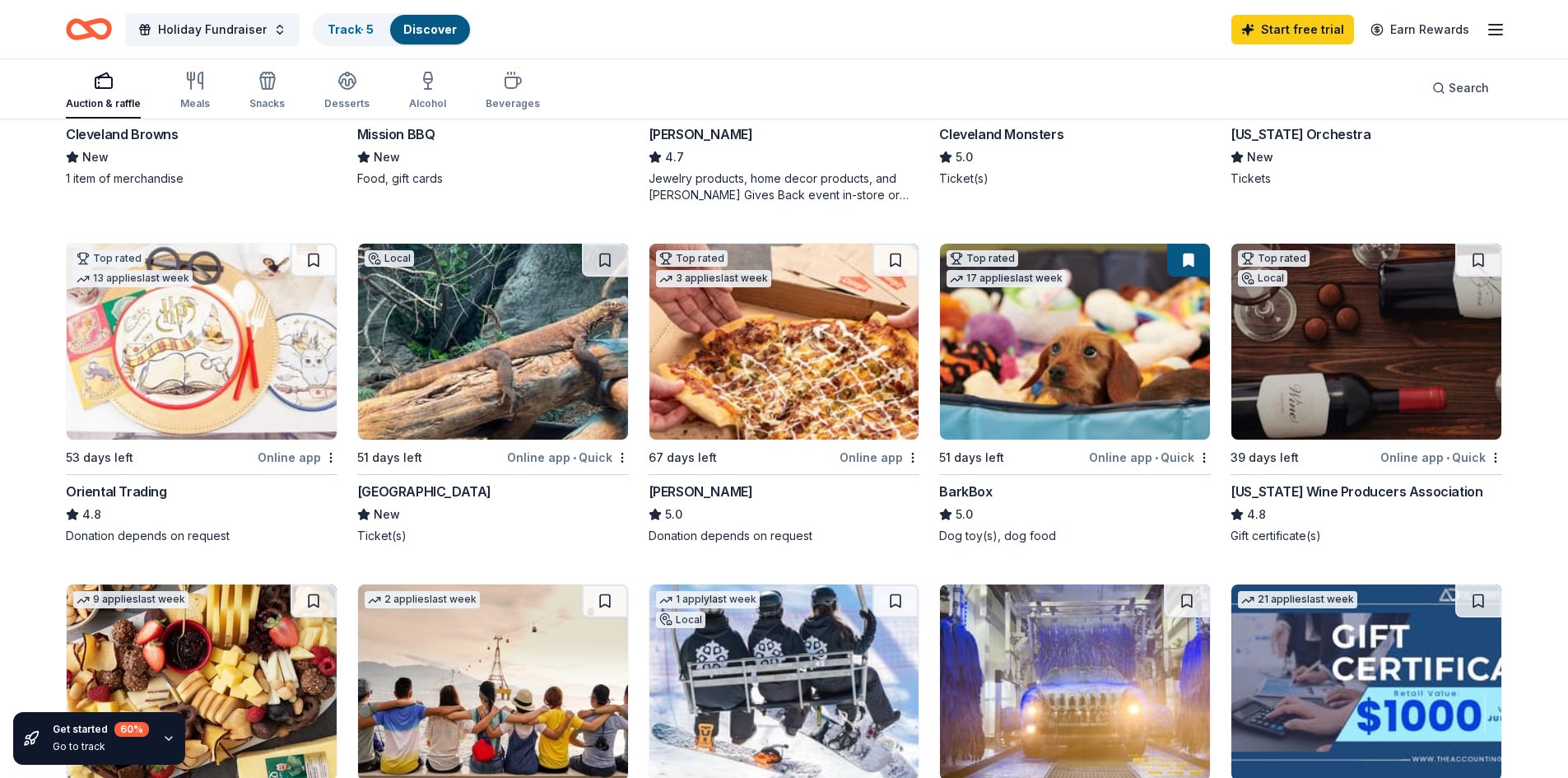
click at [1392, 375] on img at bounding box center [1366, 341] width 270 height 196
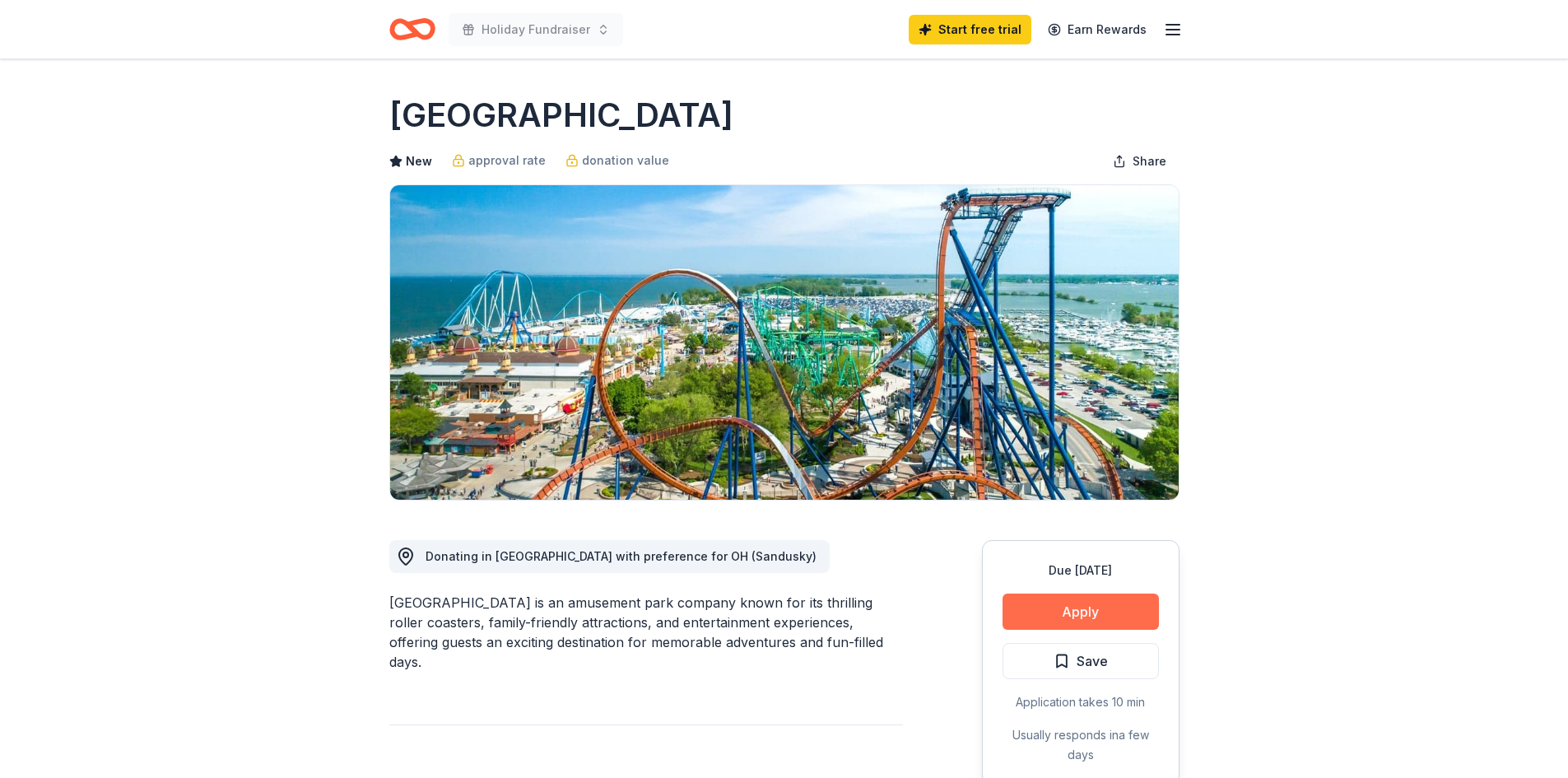
click at [1087, 615] on button "Apply" at bounding box center [1080, 612] width 156 height 36
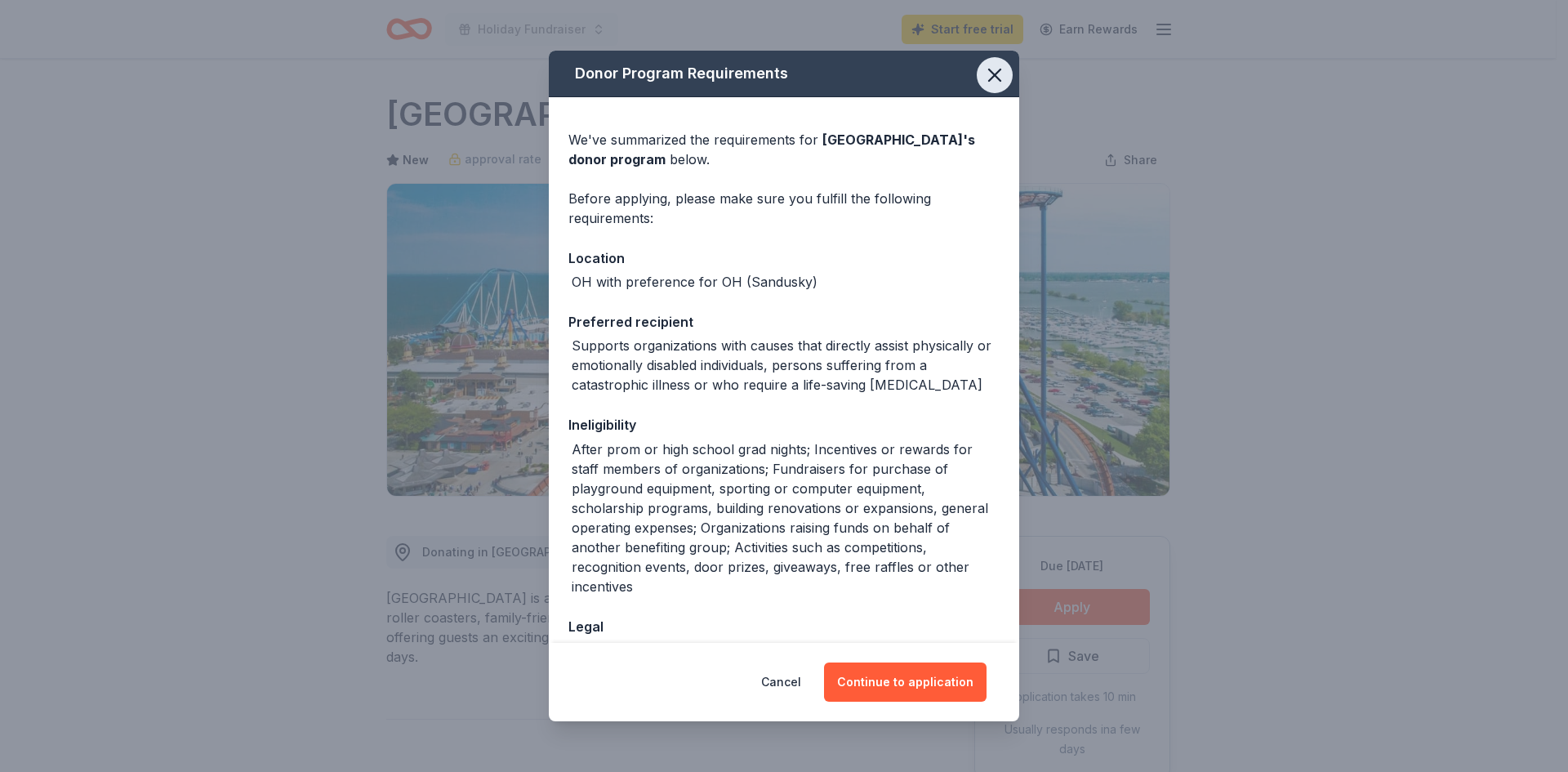
click at [989, 75] on icon "button" at bounding box center [994, 75] width 11 height 11
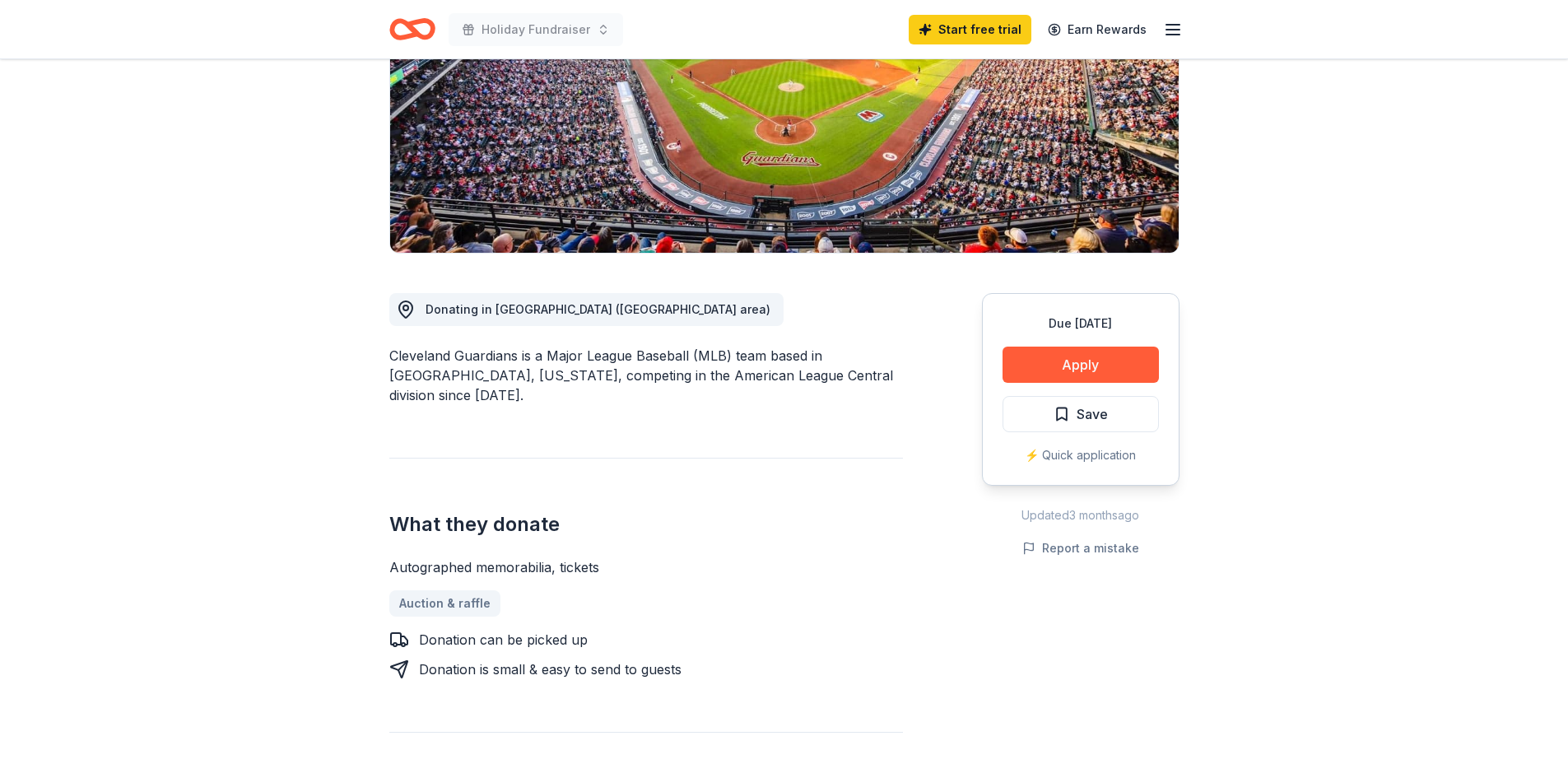
scroll to position [329, 0]
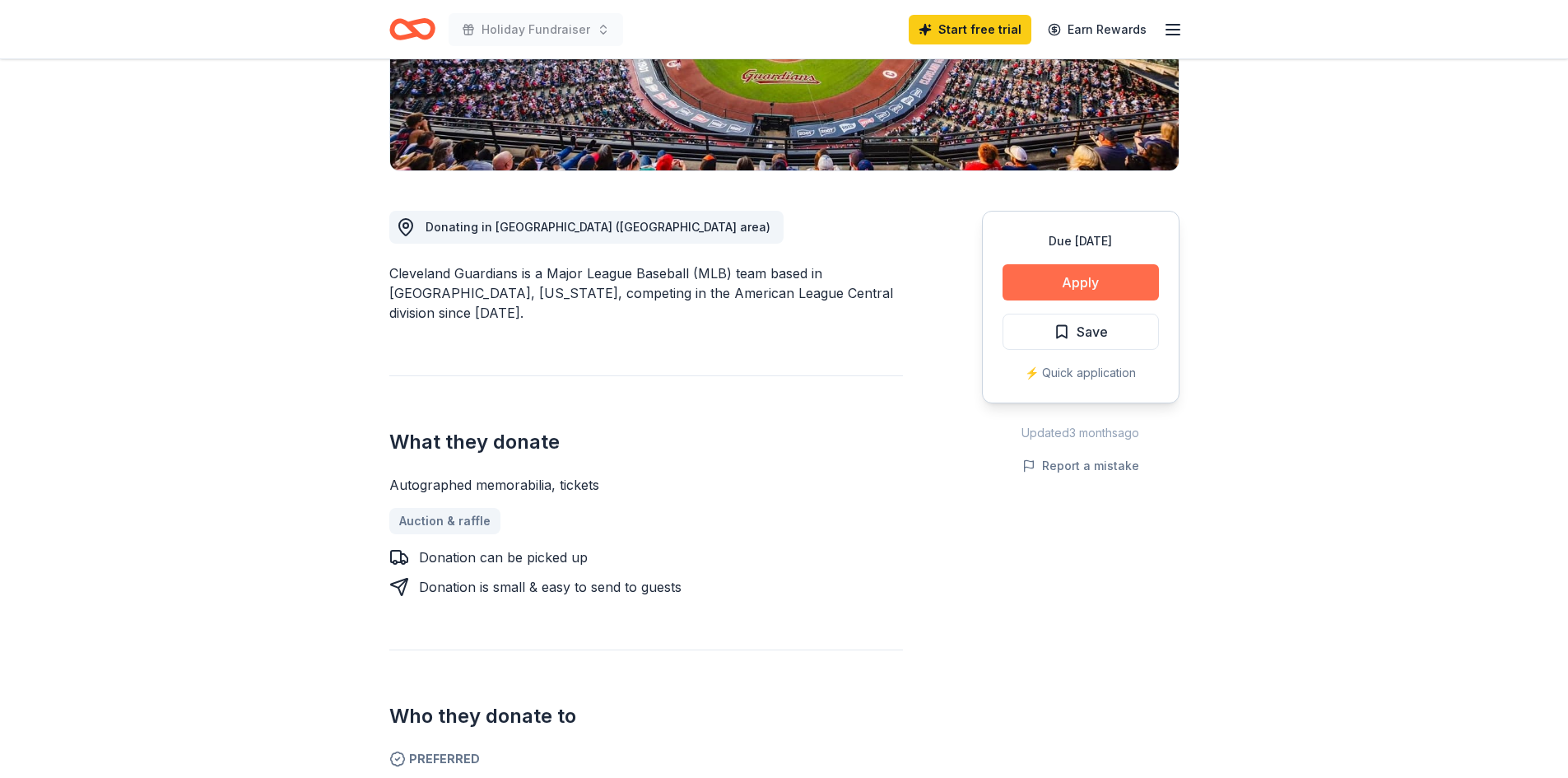
click at [1088, 277] on button "Apply" at bounding box center [1080, 283] width 156 height 36
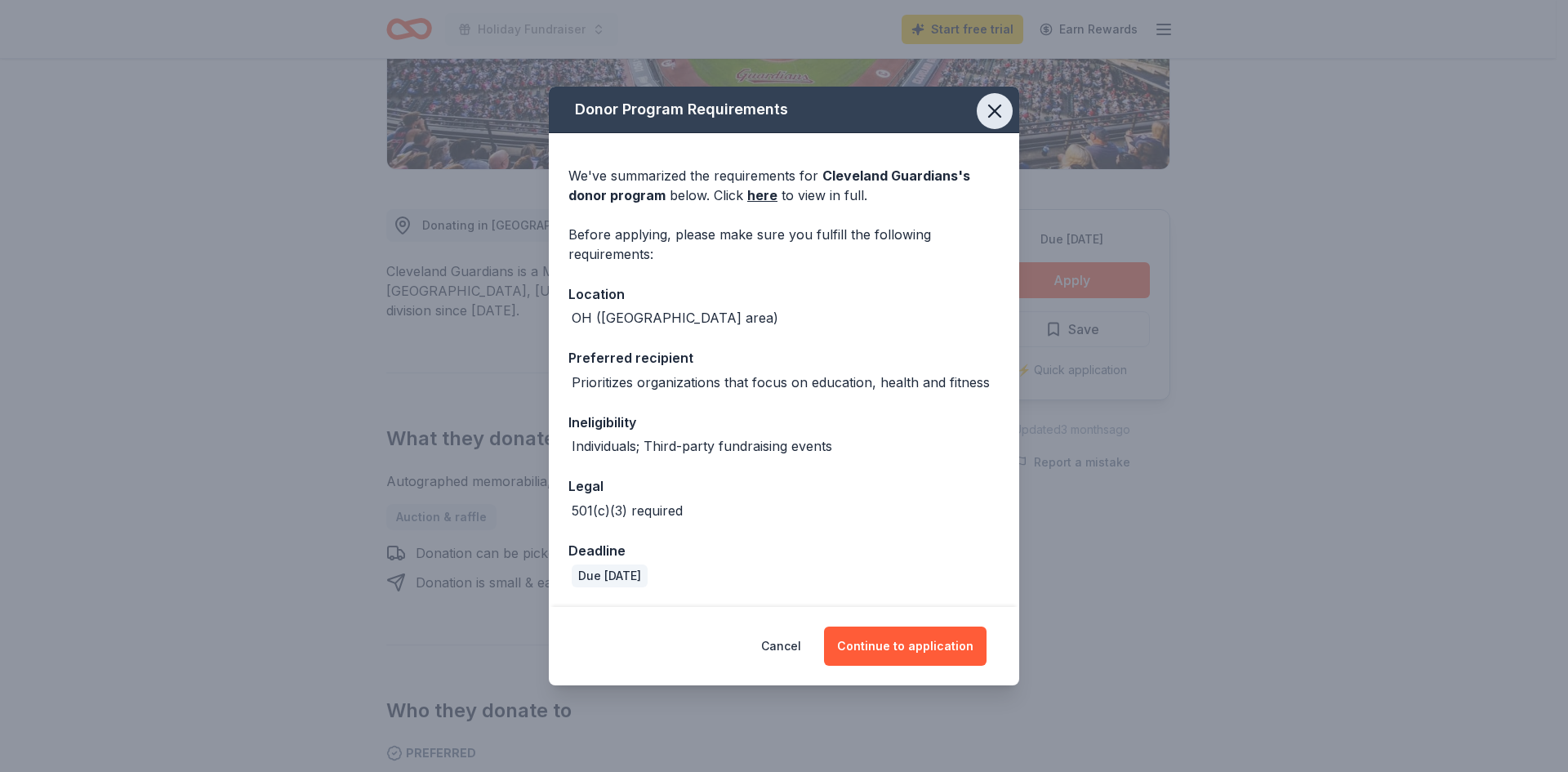
click at [994, 103] on icon "button" at bounding box center [994, 111] width 23 height 23
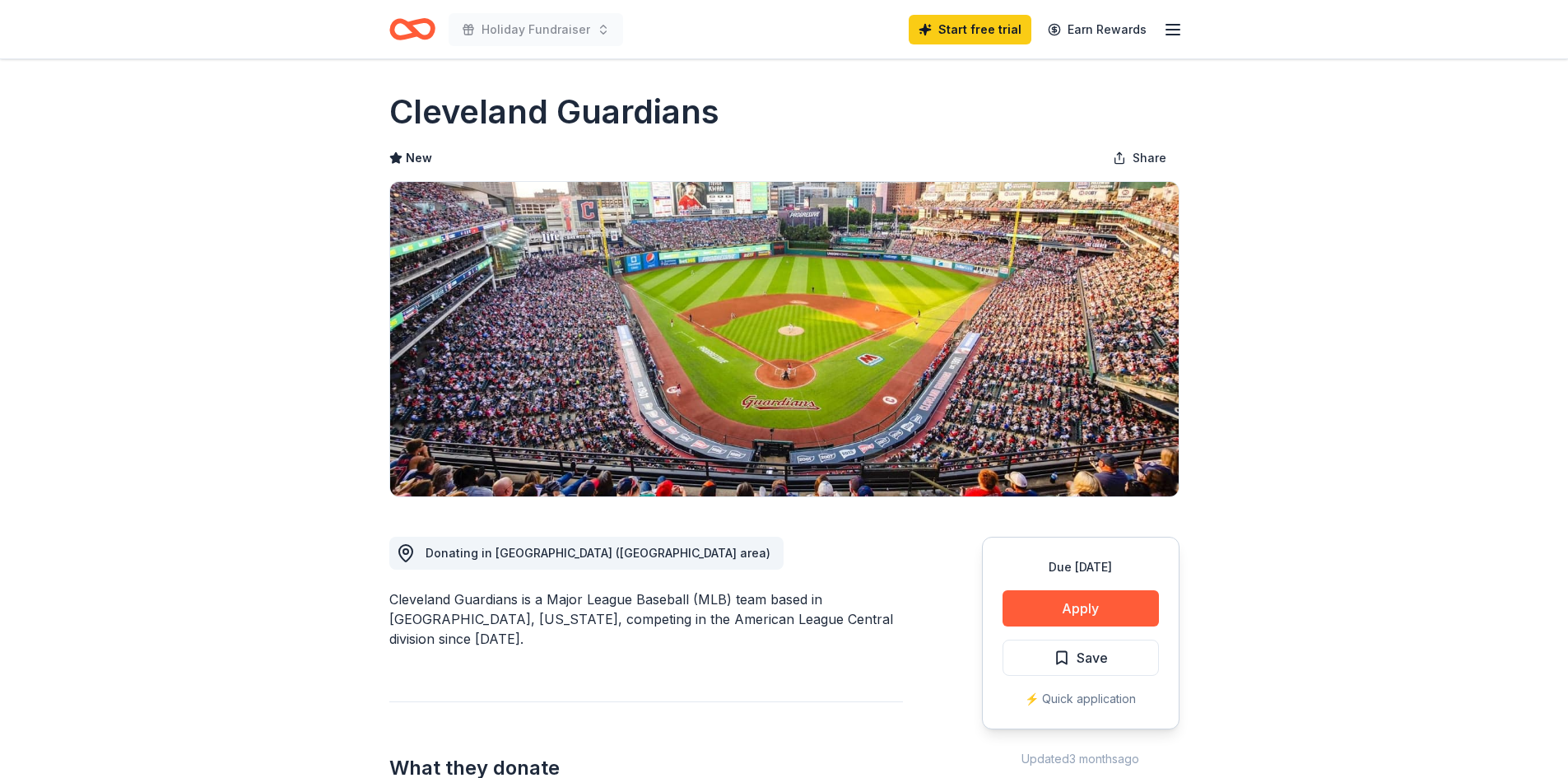
scroll to position [0, 0]
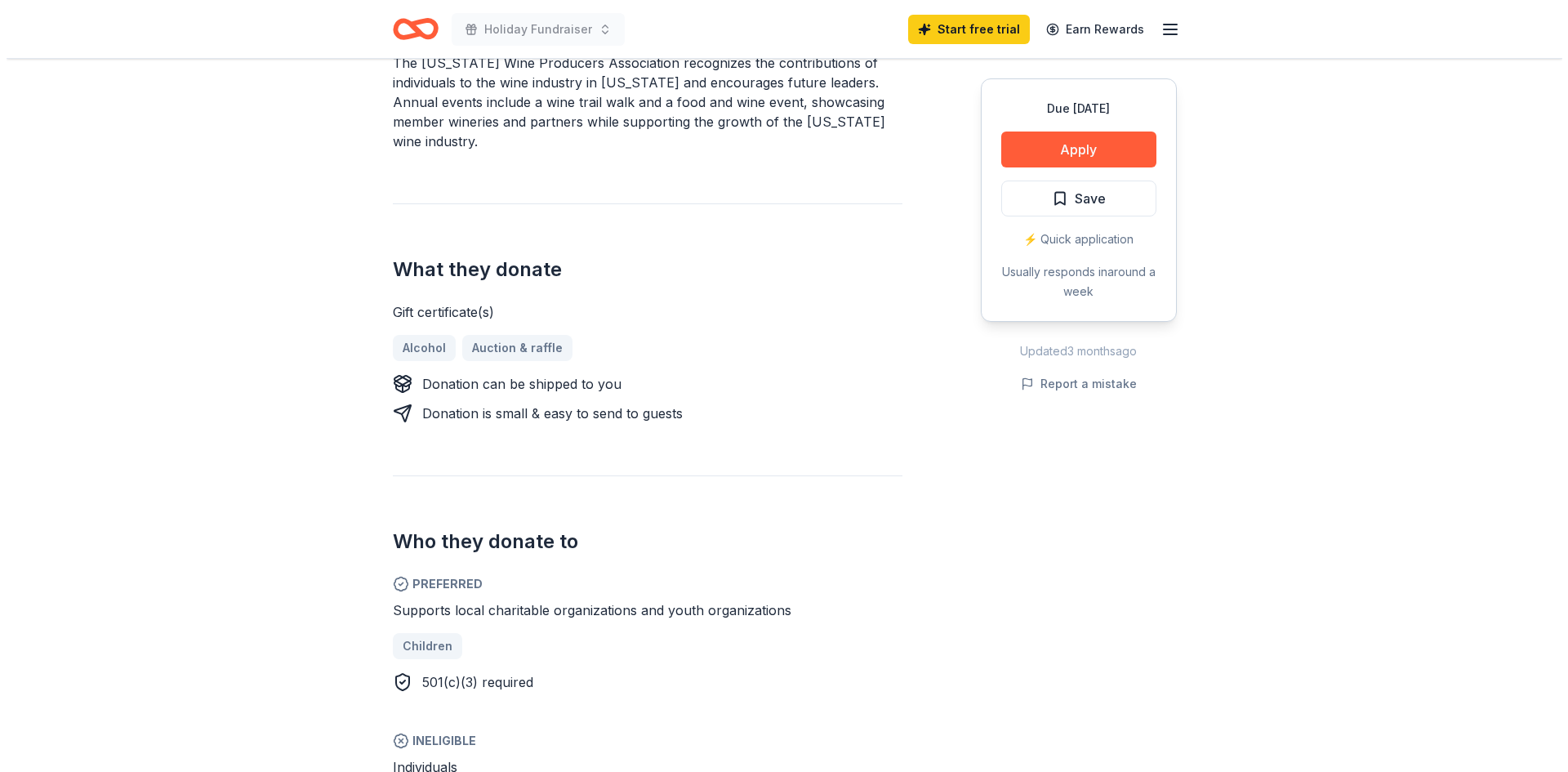
scroll to position [409, 0]
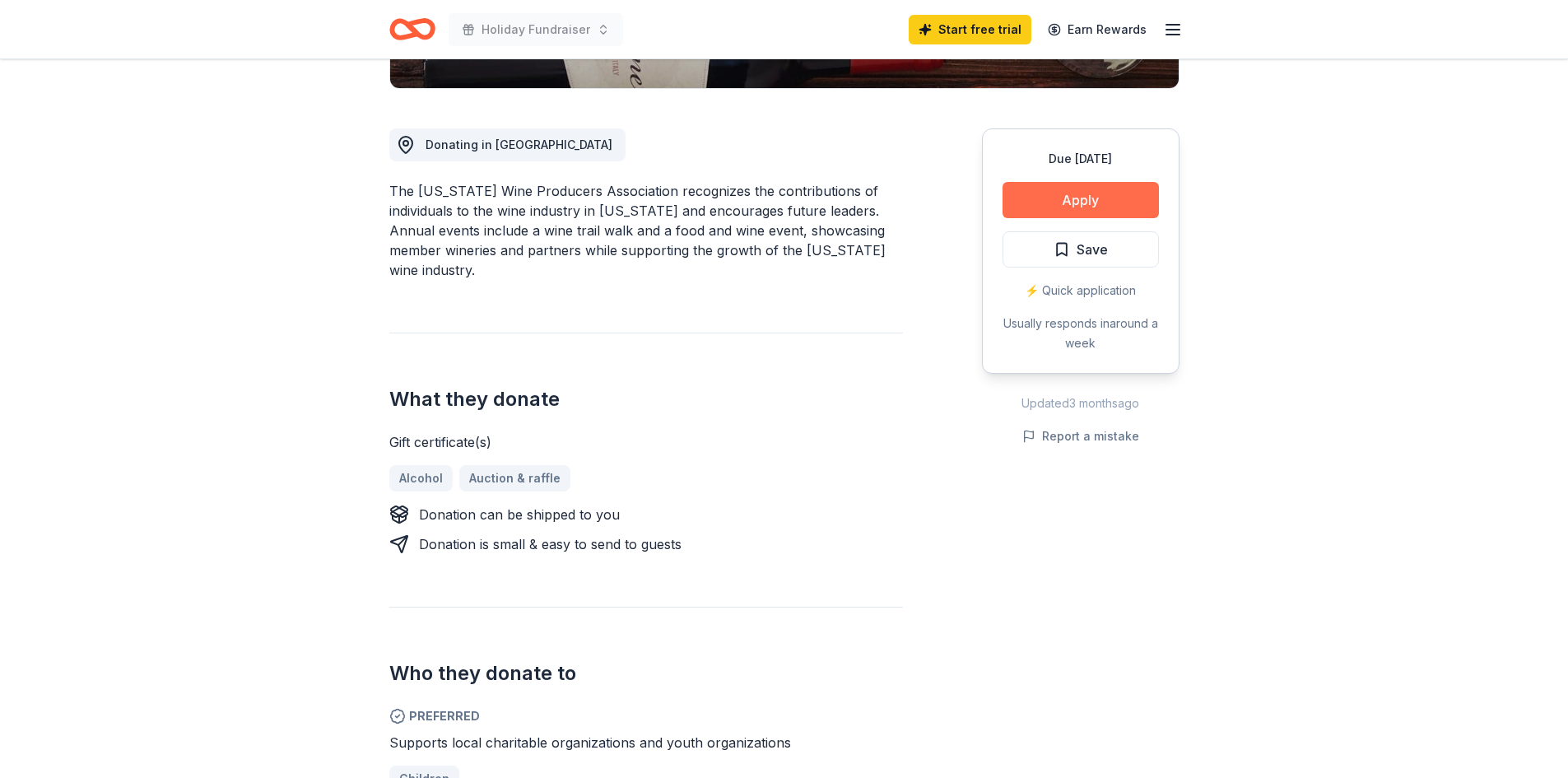
click at [1081, 194] on button "Apply" at bounding box center [1080, 200] width 156 height 36
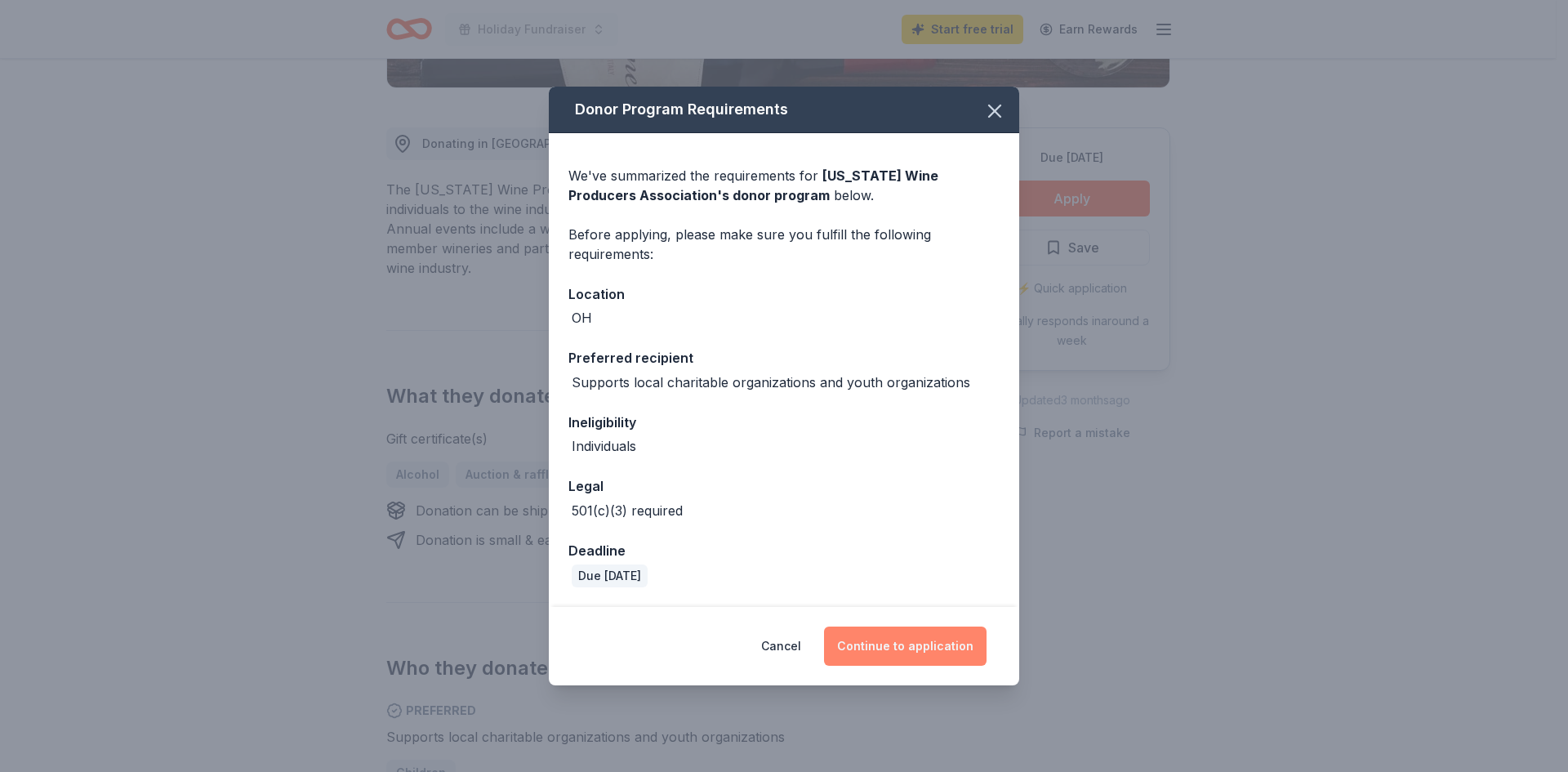
click at [902, 643] on button "Continue to application" at bounding box center [905, 646] width 162 height 39
